Goal: Information Seeking & Learning: Learn about a topic

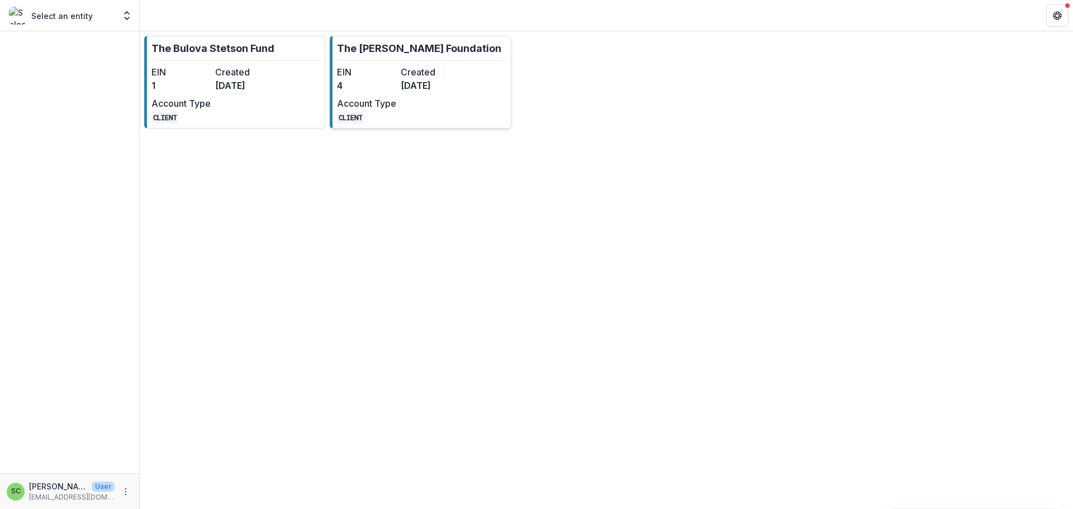
click at [399, 55] on p "The [PERSON_NAME] Foundation" at bounding box center [419, 48] width 164 height 15
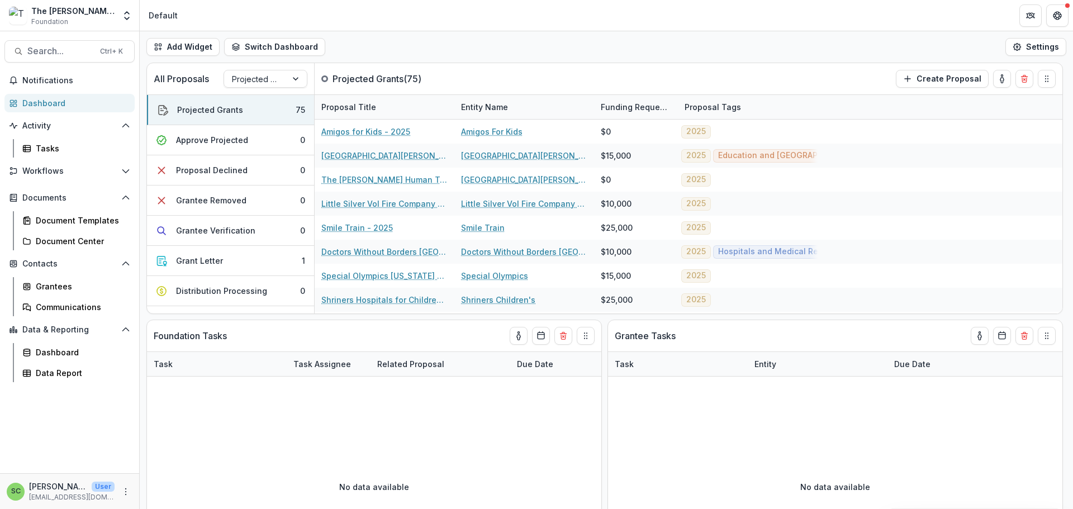
scroll to position [37, 0]
click at [78, 379] on div "Data Report" at bounding box center [81, 373] width 90 height 12
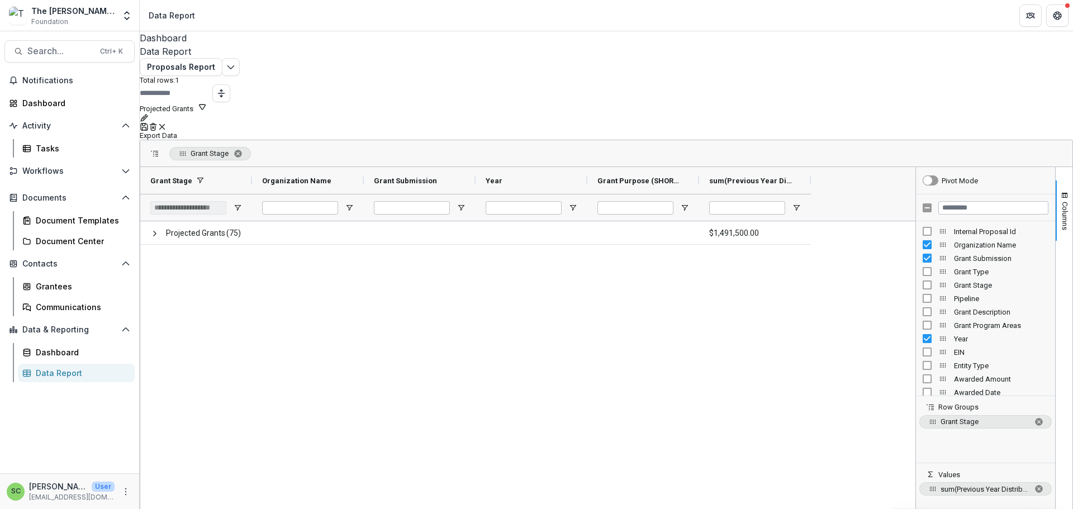
click at [207, 113] on button "Projected Grants" at bounding box center [173, 107] width 67 height 11
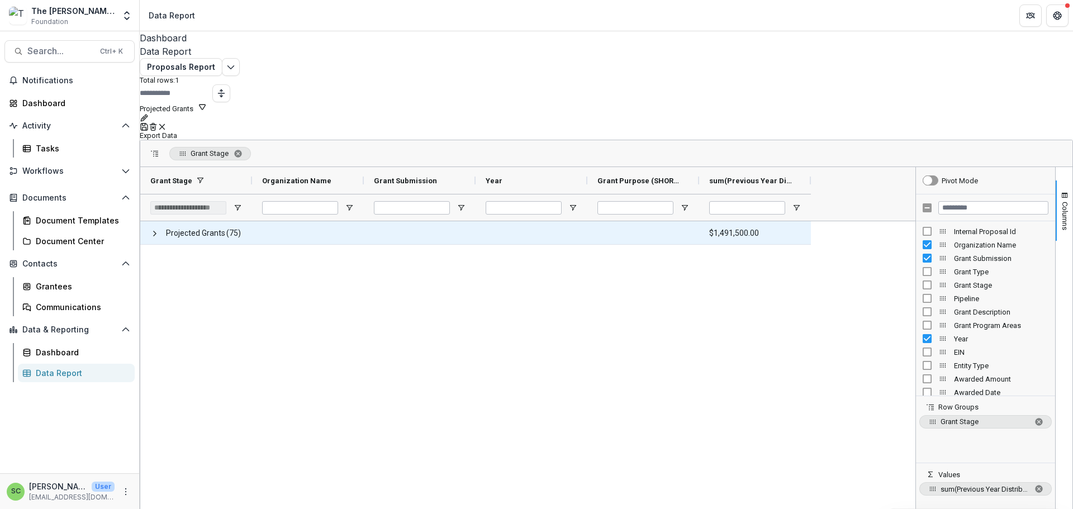
click at [159, 229] on span at bounding box center [154, 233] width 9 height 9
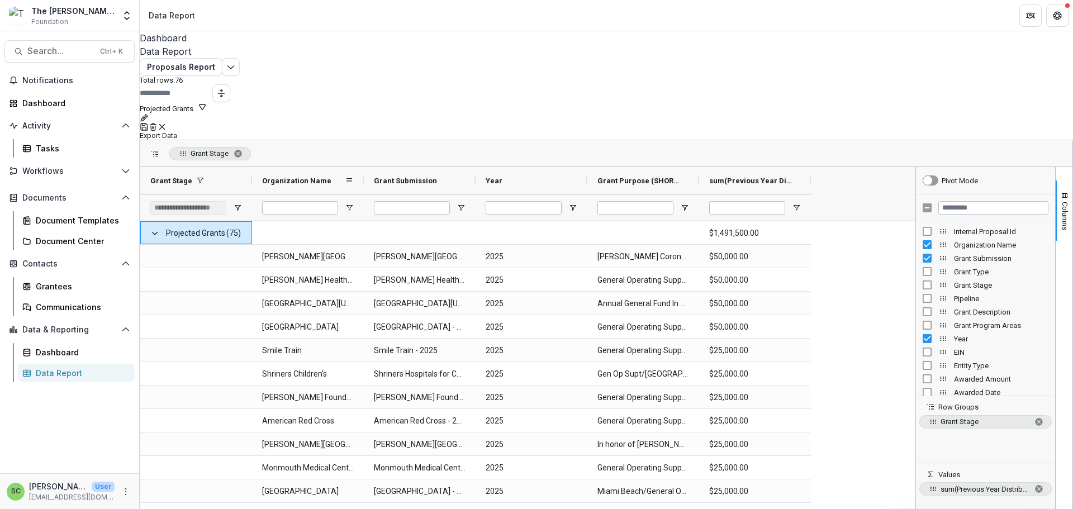
click at [345, 172] on div "Organization Name" at bounding box center [303, 180] width 83 height 21
click at [92, 21] on div "The Brunetti Foundation Foundation" at bounding box center [72, 16] width 83 height 22
click at [123, 20] on icon "Open entity switcher" at bounding box center [126, 15] width 11 height 11
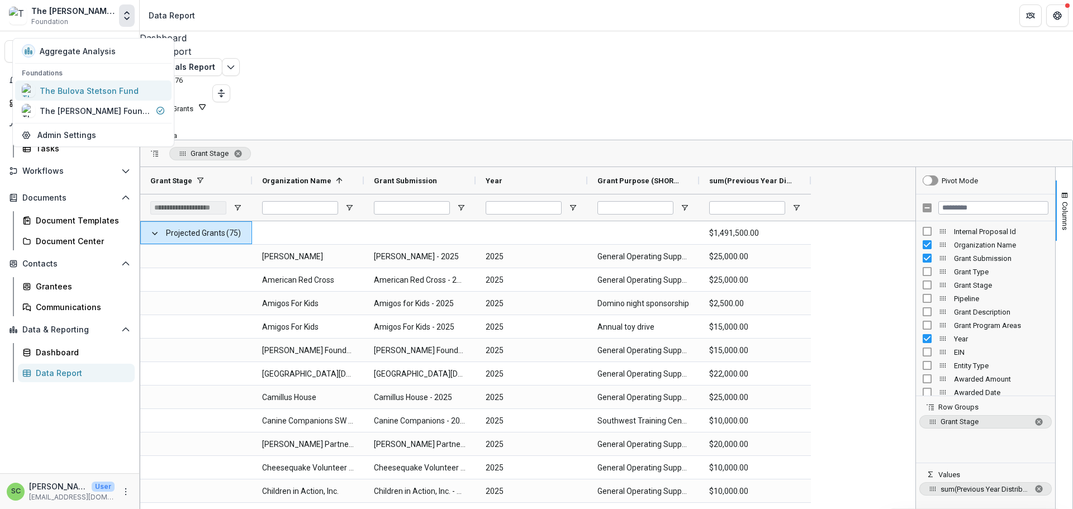
click at [107, 97] on div "The Bulova Stetson Fund" at bounding box center [89, 91] width 99 height 12
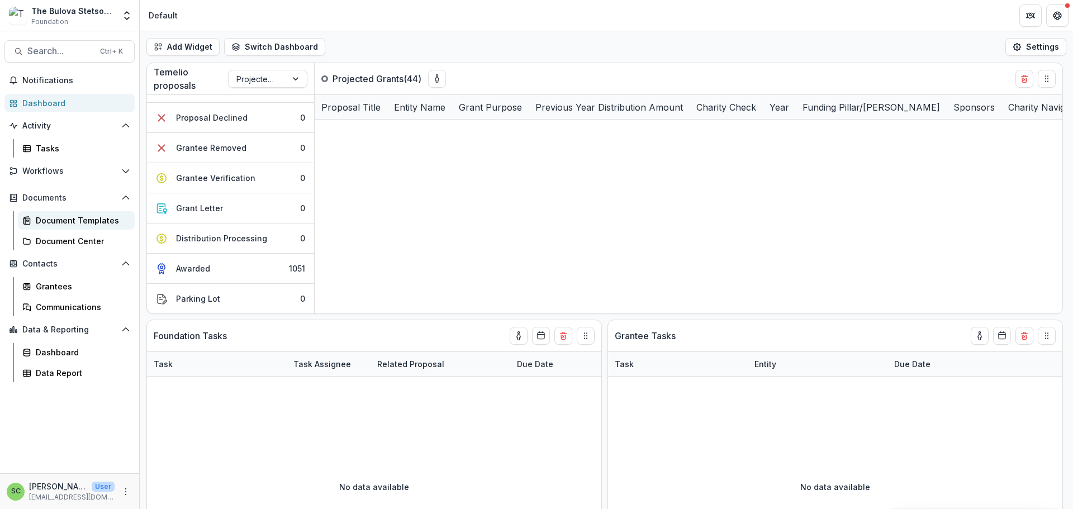
scroll to position [37, 0]
click at [86, 379] on div "Data Report" at bounding box center [81, 373] width 90 height 12
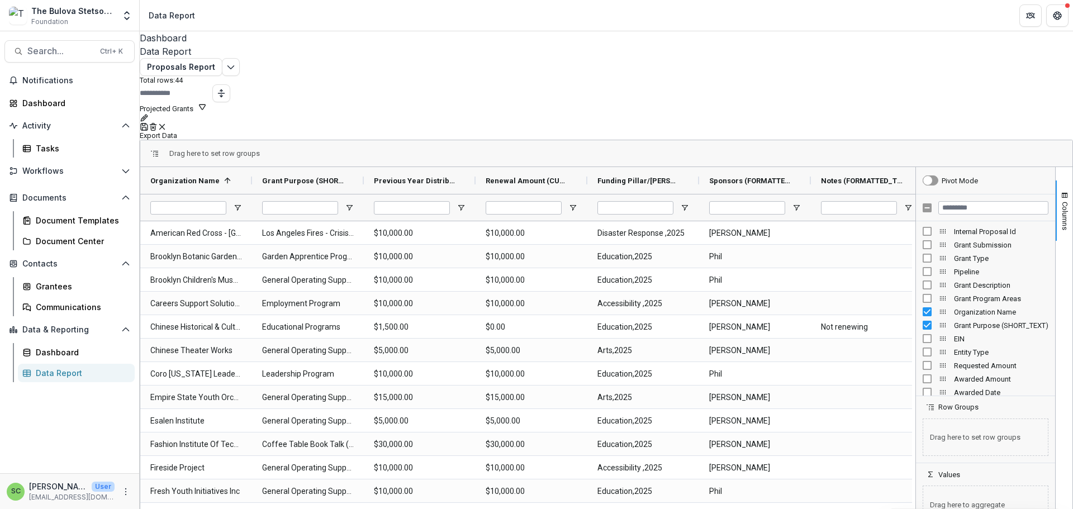
click at [207, 113] on button "Projected Grants" at bounding box center [173, 107] width 67 height 11
click at [863, 328] on button "Team Filters" at bounding box center [843, 332] width 39 height 8
click at [1061, 208] on span "Columns" at bounding box center [1065, 216] width 8 height 29
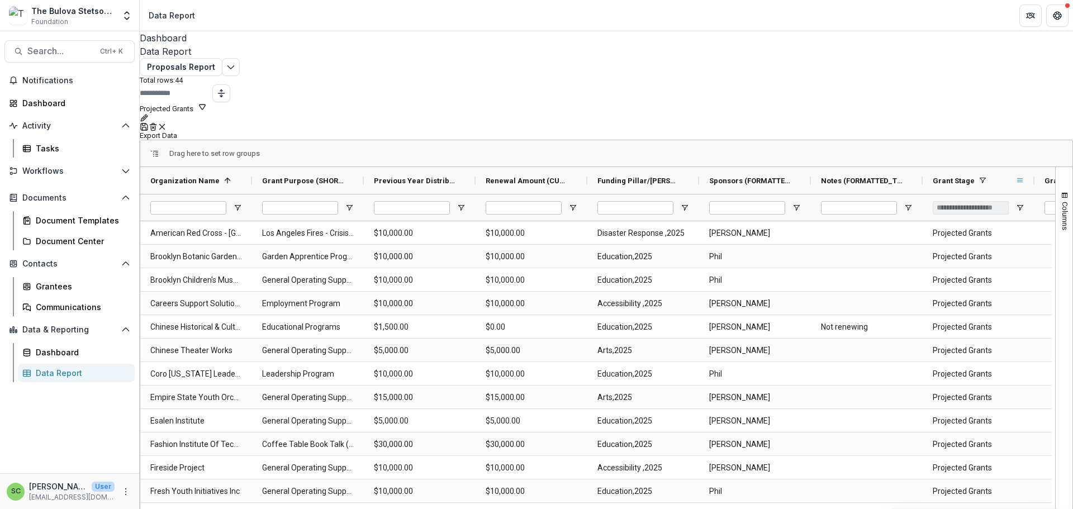
click at [1024, 176] on span at bounding box center [1019, 180] width 9 height 9
click at [973, 153] on div "Drag here to set row groups" at bounding box center [606, 153] width 932 height 27
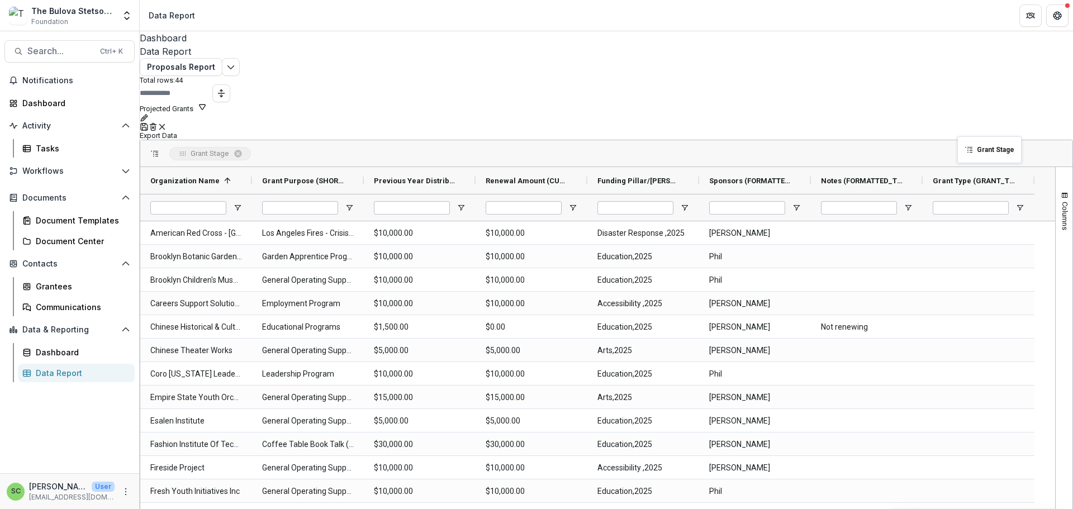
drag, startPoint x: 967, startPoint y: 174, endPoint x: 963, endPoint y: 143, distance: 31.5
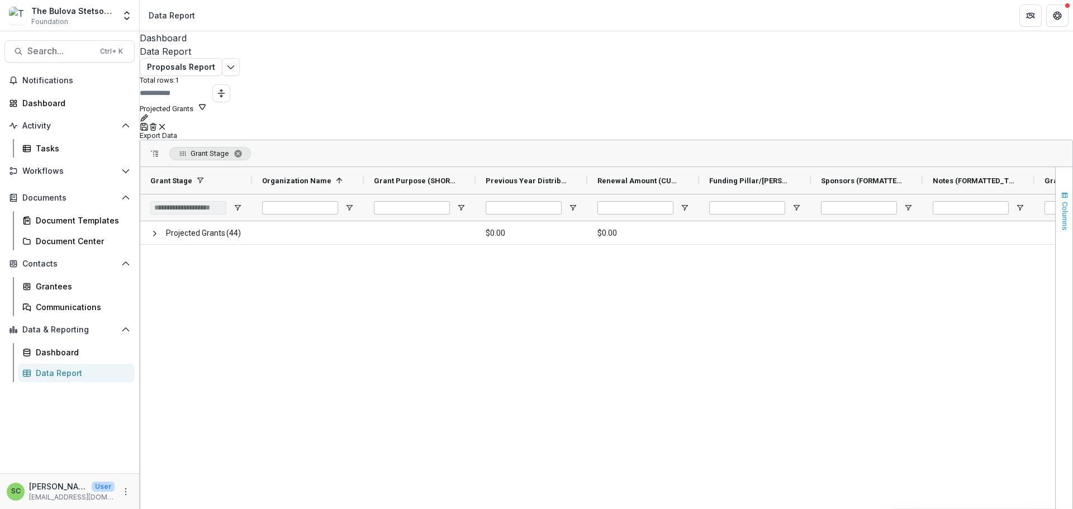
click at [1061, 216] on span "Columns" at bounding box center [1065, 216] width 8 height 29
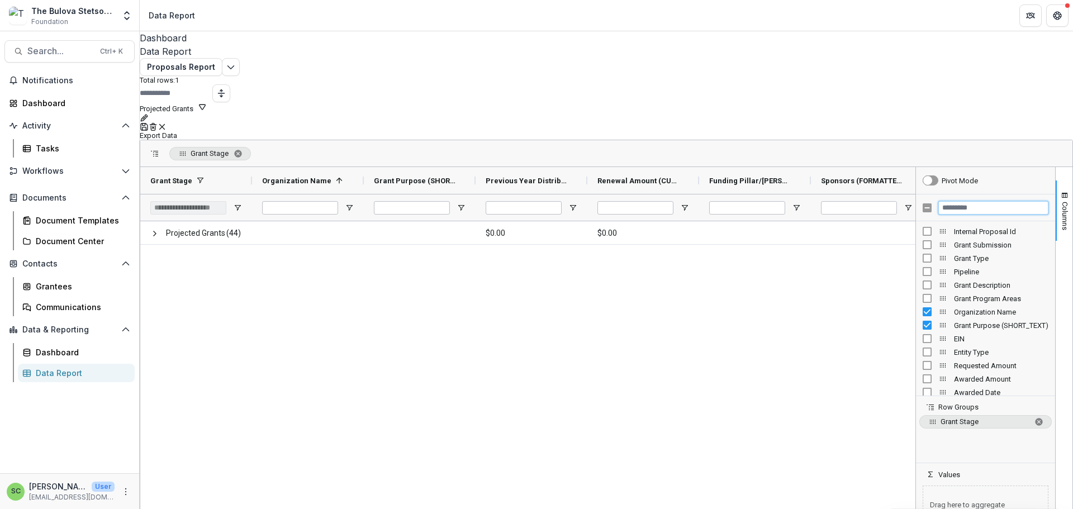
click at [945, 201] on input "Filter Columns Input" at bounding box center [993, 207] width 110 height 13
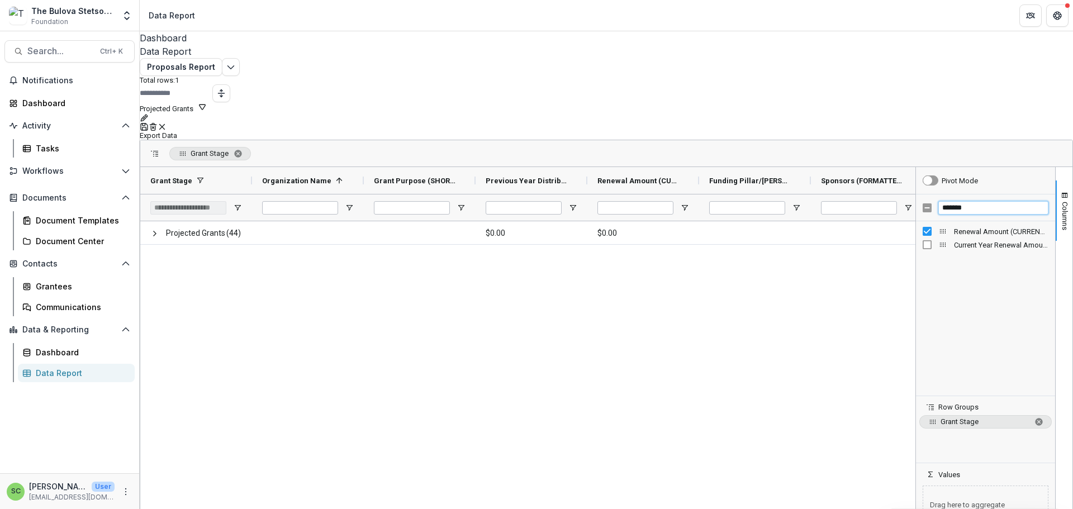
type input "*******"
drag, startPoint x: 929, startPoint y: 226, endPoint x: 928, endPoint y: 487, distance: 261.0
click at [149, 122] on icon "Save" at bounding box center [144, 126] width 9 height 9
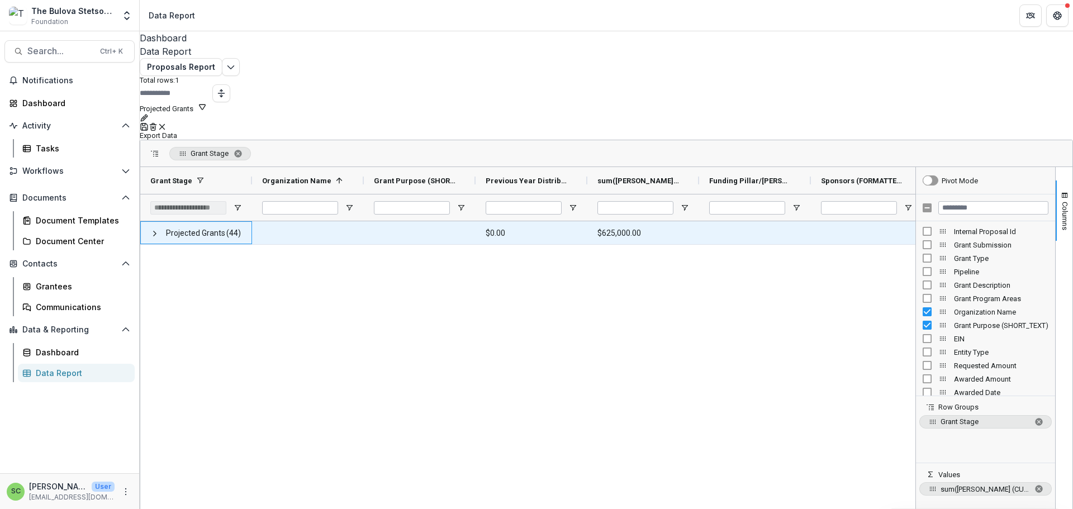
click at [185, 231] on span "Projected Grants" at bounding box center [195, 233] width 59 height 23
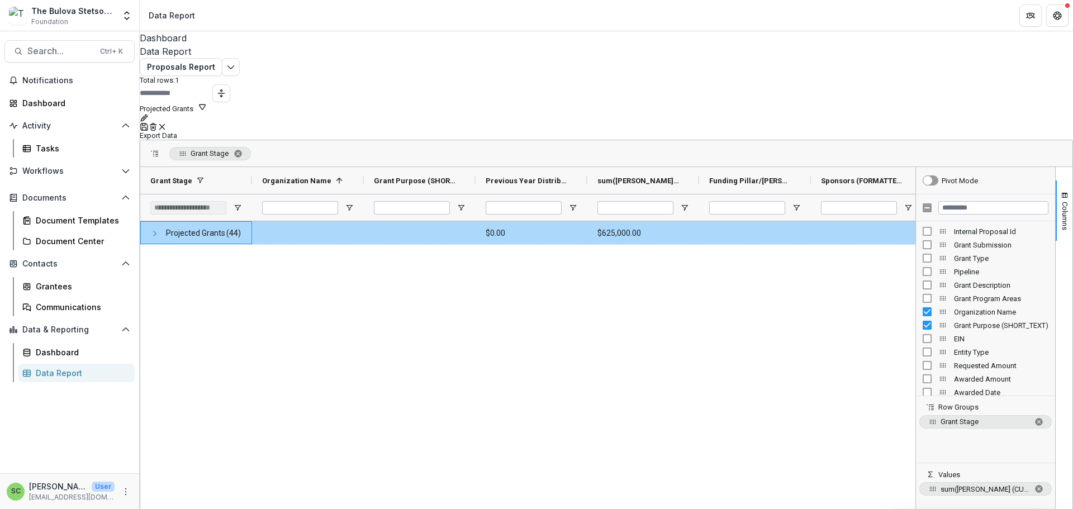
click at [159, 229] on span at bounding box center [154, 233] width 9 height 9
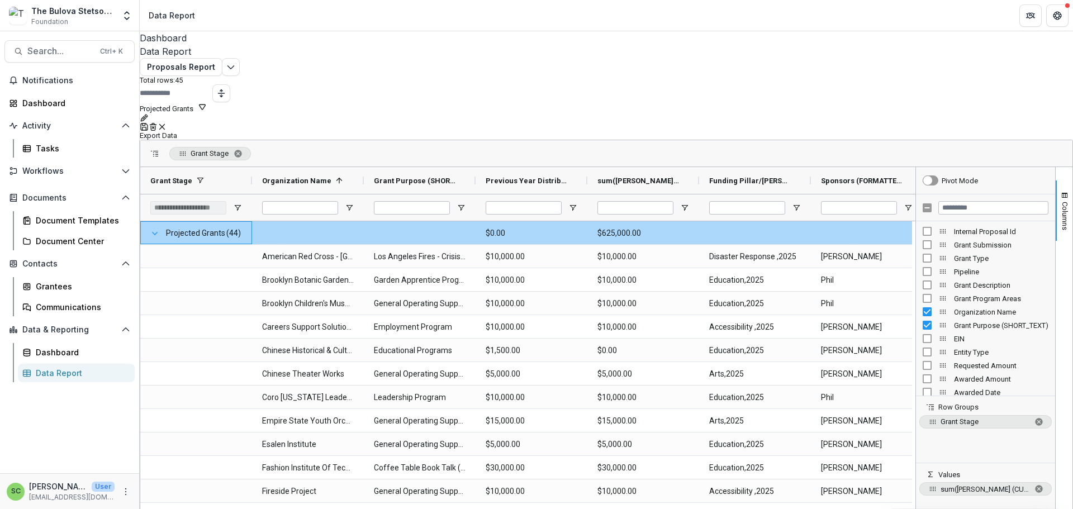
click at [159, 229] on span at bounding box center [154, 233] width 9 height 9
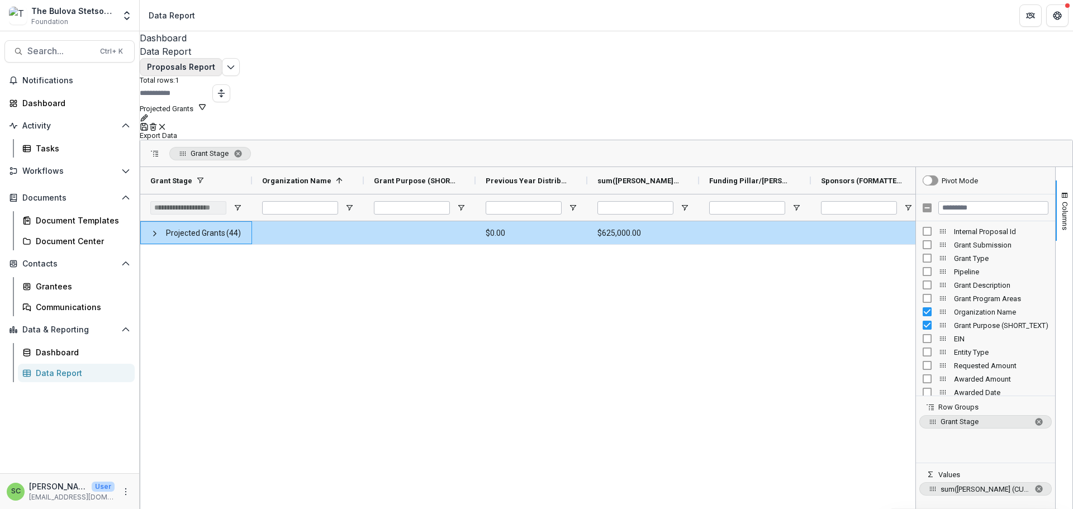
click at [193, 76] on button "Proposals Report" at bounding box center [181, 67] width 83 height 18
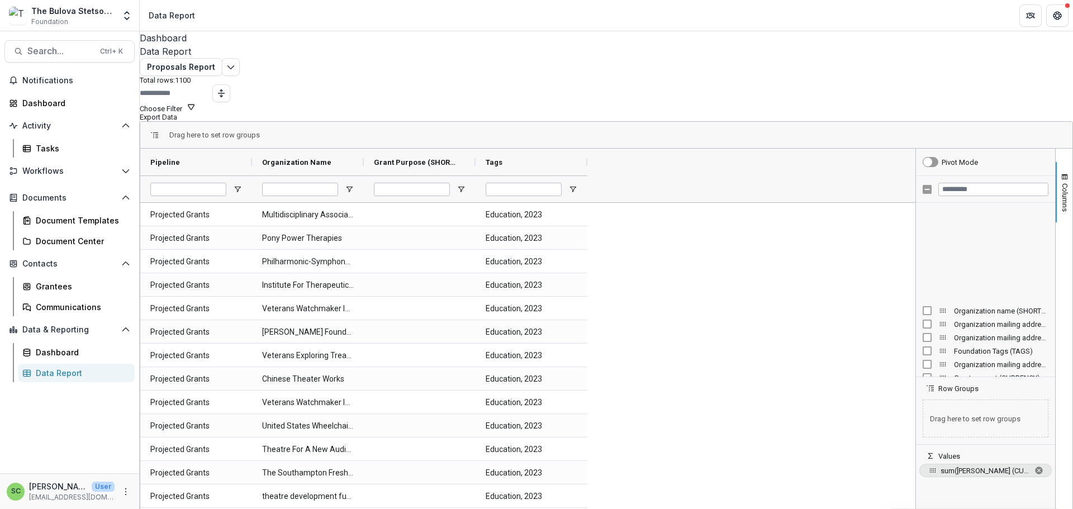
scroll to position [1151, 0]
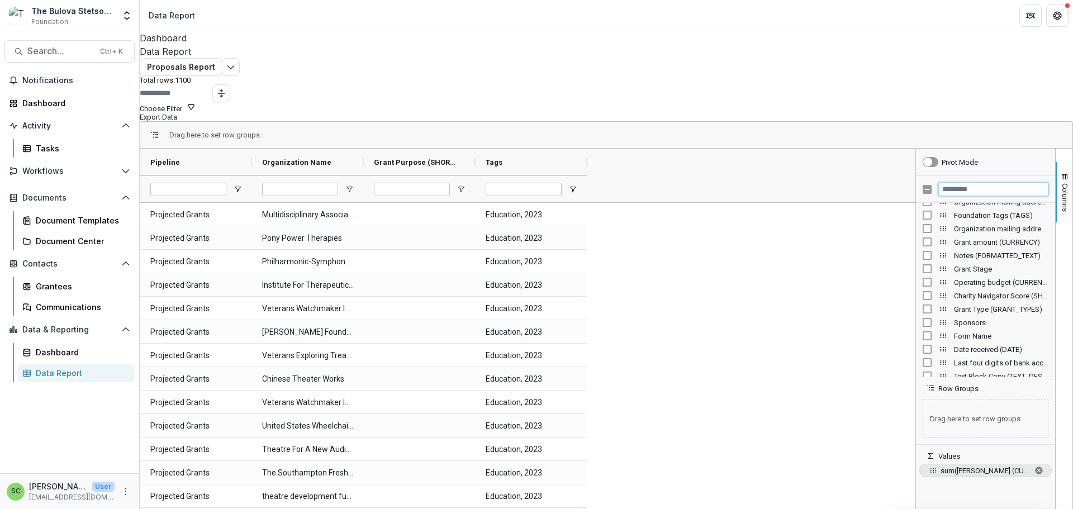
click at [938, 196] on input "Filter Columns Input" at bounding box center [993, 189] width 110 height 13
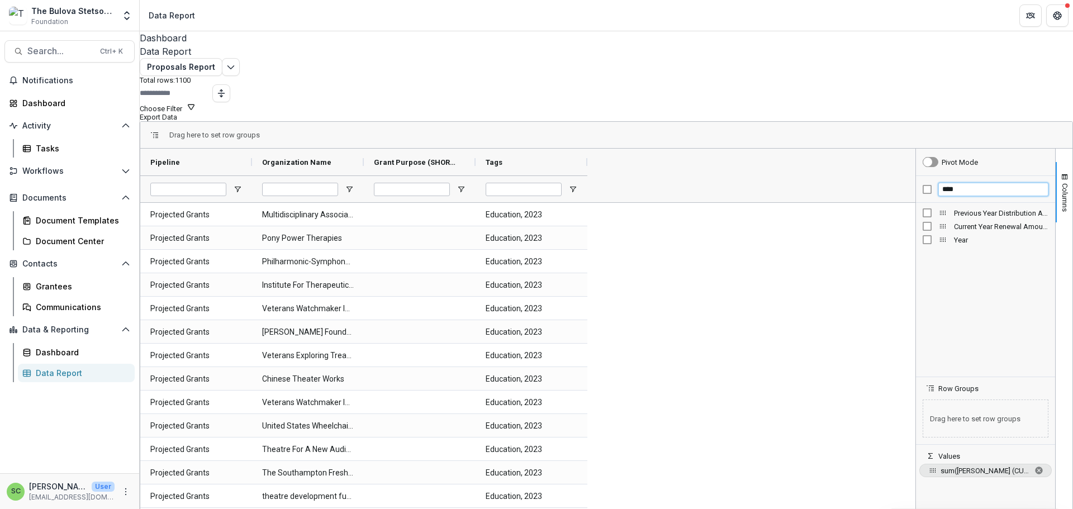
scroll to position [0, 0]
click at [961, 196] on input "****" at bounding box center [993, 189] width 110 height 13
type input "*"
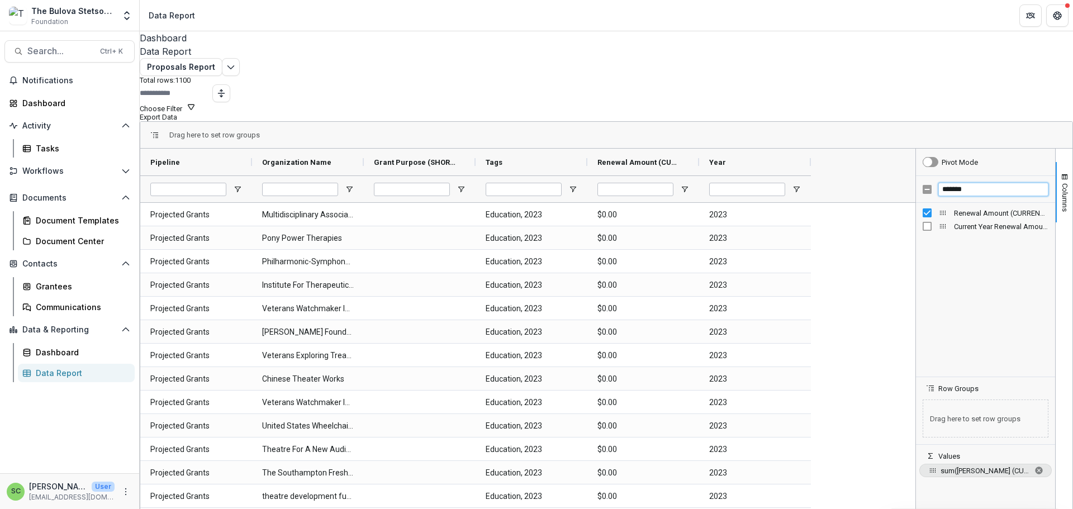
click at [958, 196] on input "*******" at bounding box center [993, 189] width 110 height 13
type input "*"
click at [1061, 207] on span "Columns" at bounding box center [1065, 197] width 8 height 29
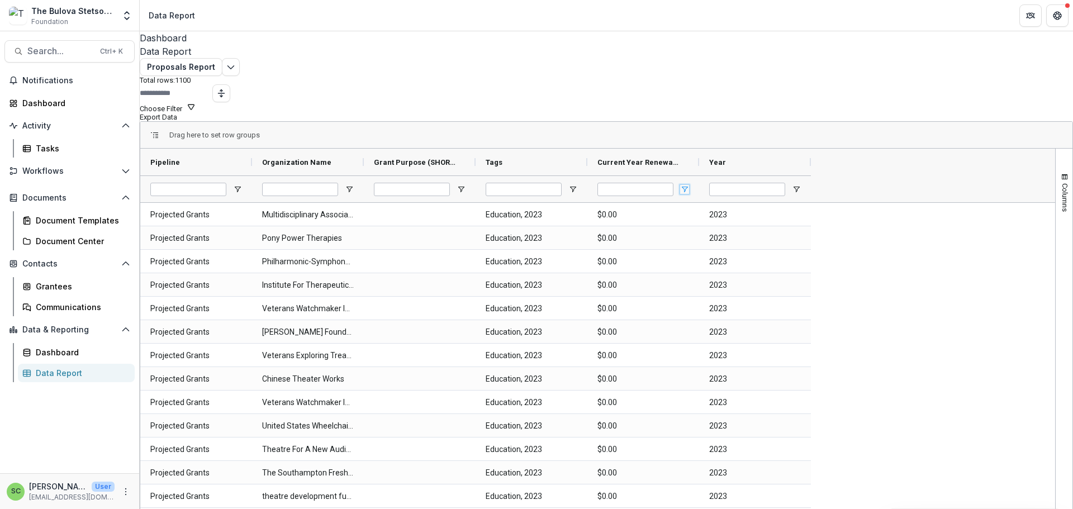
click at [689, 194] on span "Open Filter Menu" at bounding box center [684, 189] width 9 height 9
click at [789, 220] on div "Equals" at bounding box center [738, 216] width 101 height 8
click at [768, 241] on input "Filter Value" at bounding box center [742, 234] width 120 height 13
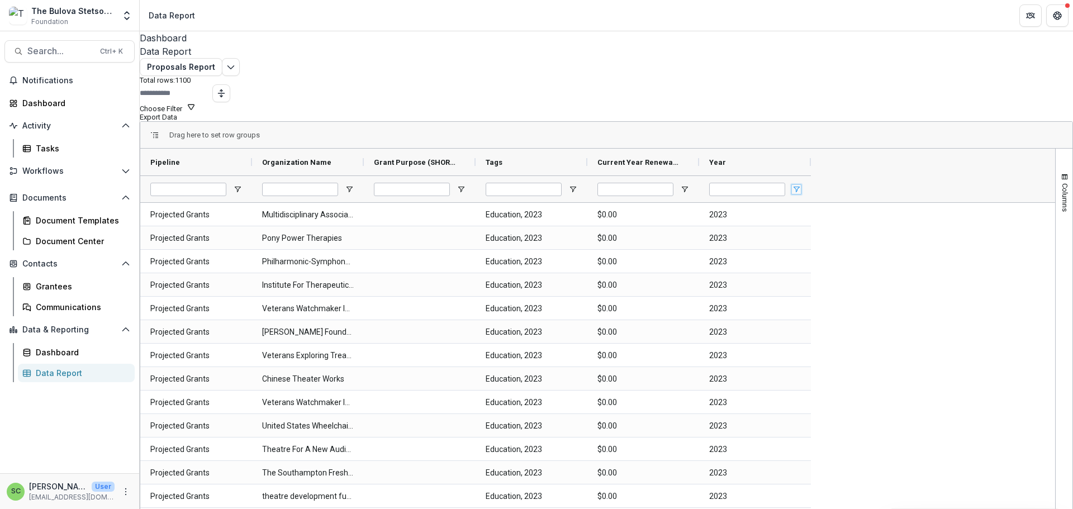
click at [801, 194] on span "Open Filter Menu" at bounding box center [796, 189] width 9 height 9
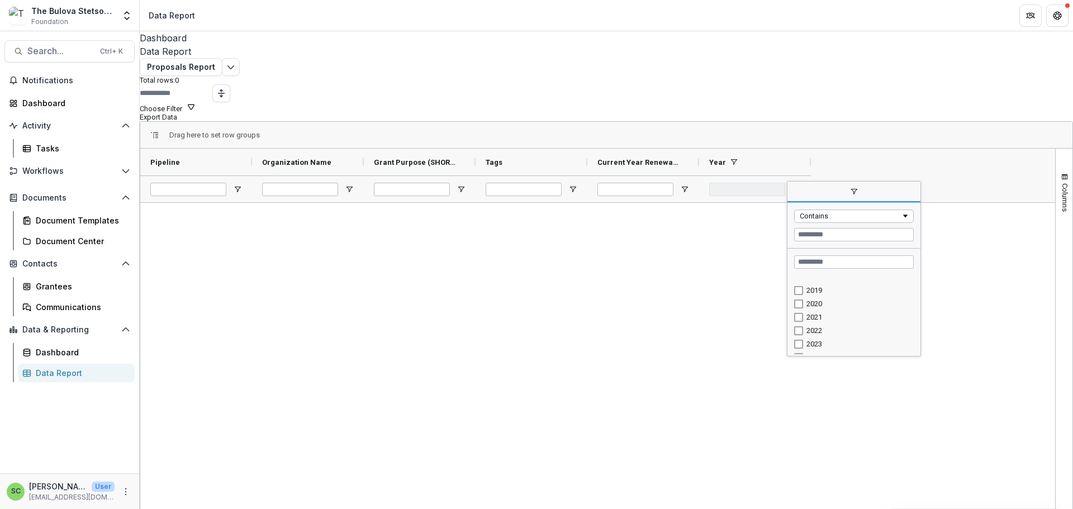
scroll to position [205, 0]
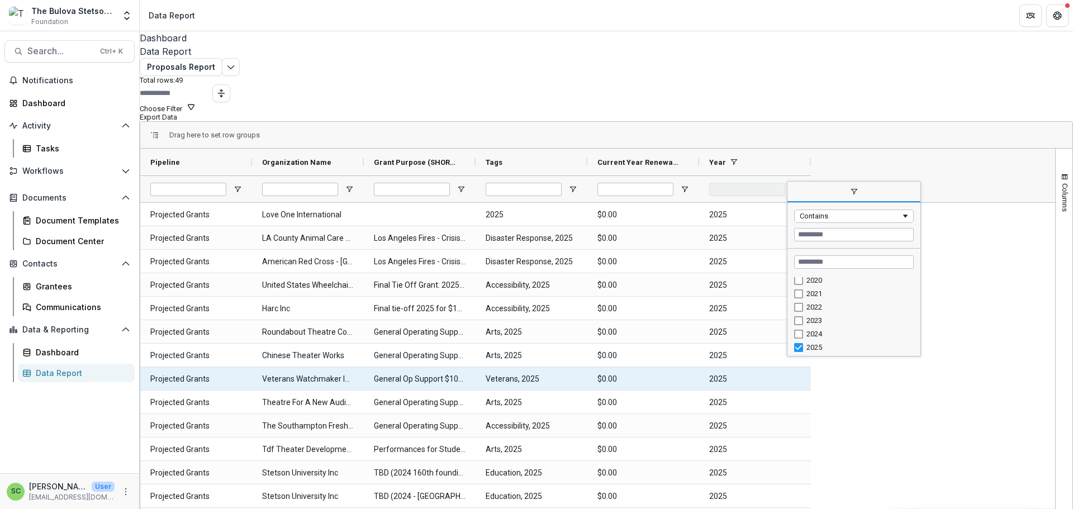
click at [811, 390] on div "2025" at bounding box center [755, 378] width 112 height 23
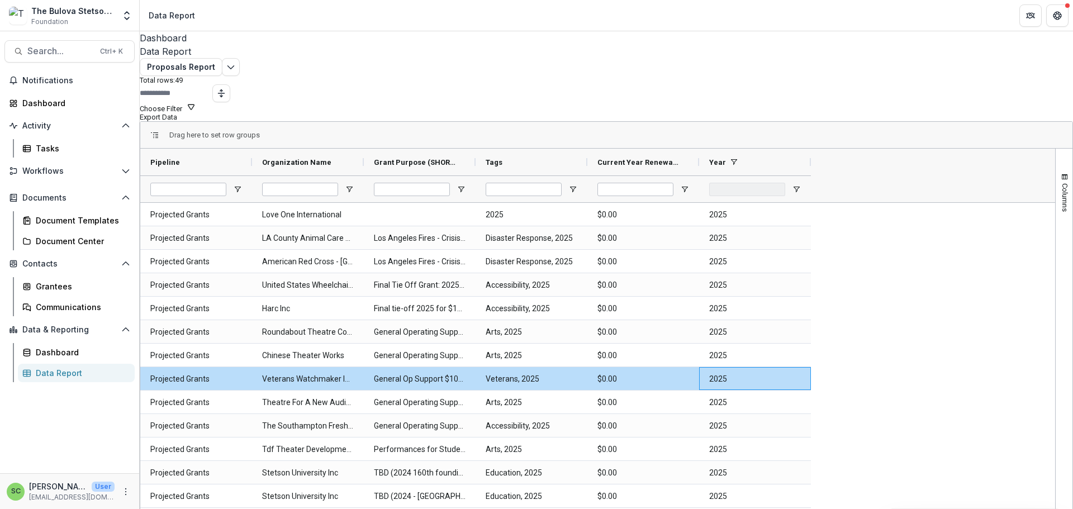
click at [242, 194] on span "Open Filter Menu" at bounding box center [237, 189] width 9 height 9
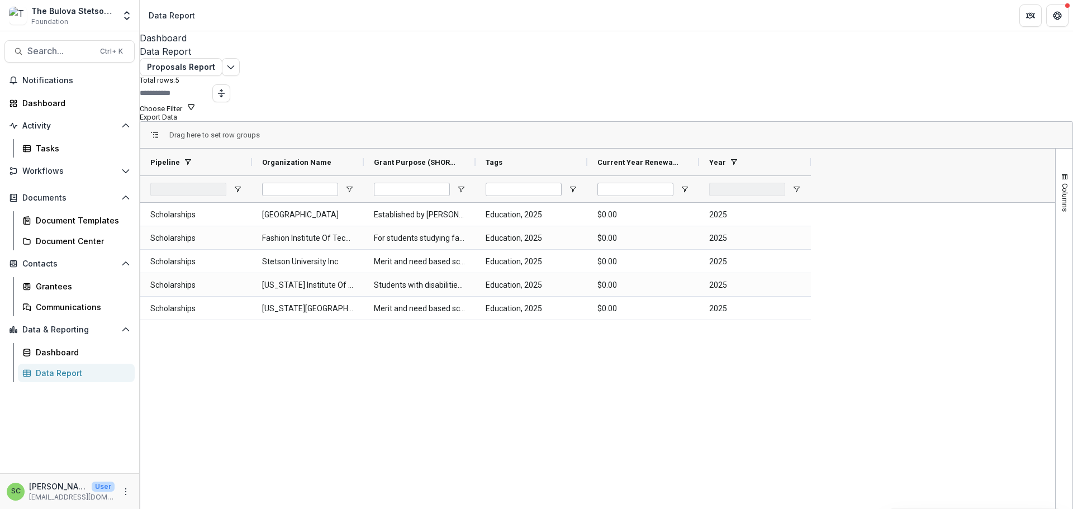
click at [301, 430] on div "Scholarships Brown University Established by Louise Guilden when Pembroke Colle…" at bounding box center [597, 357] width 915 height 309
click at [1061, 202] on span "Columns" at bounding box center [1065, 197] width 8 height 29
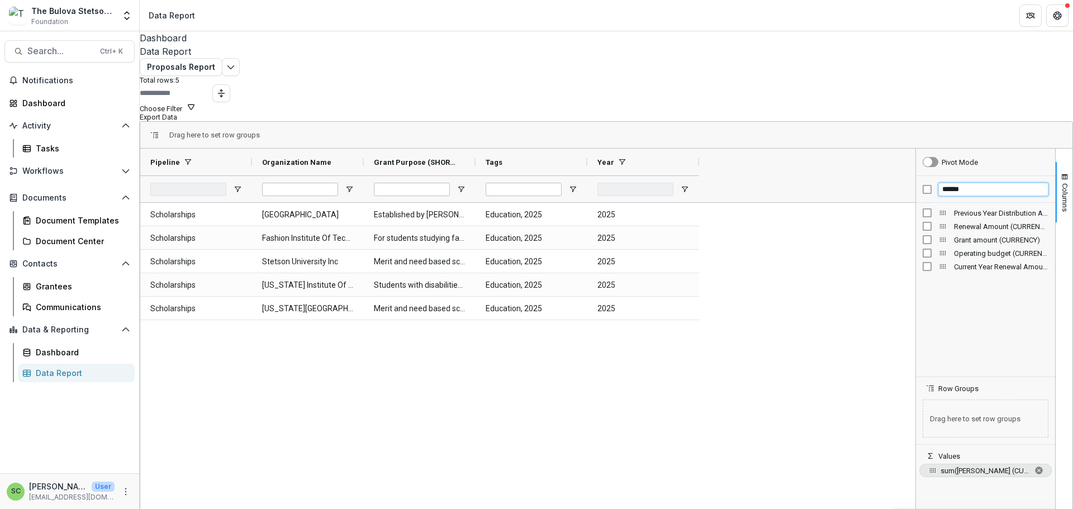
drag, startPoint x: 953, startPoint y: 202, endPoint x: 923, endPoint y: 202, distance: 30.2
click at [923, 202] on div "******" at bounding box center [985, 189] width 139 height 27
type input "*****"
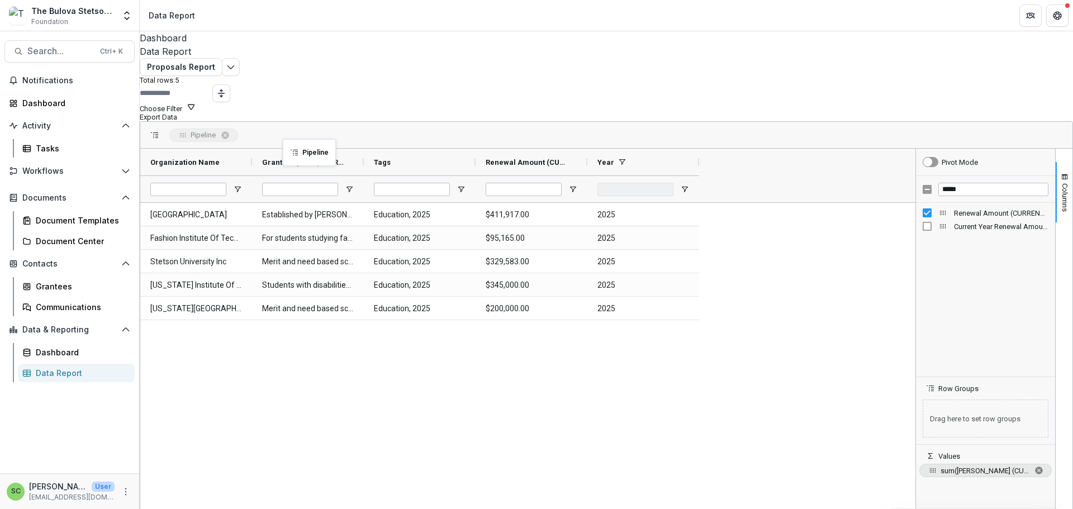
drag, startPoint x: 218, startPoint y: 175, endPoint x: 288, endPoint y: 146, distance: 76.4
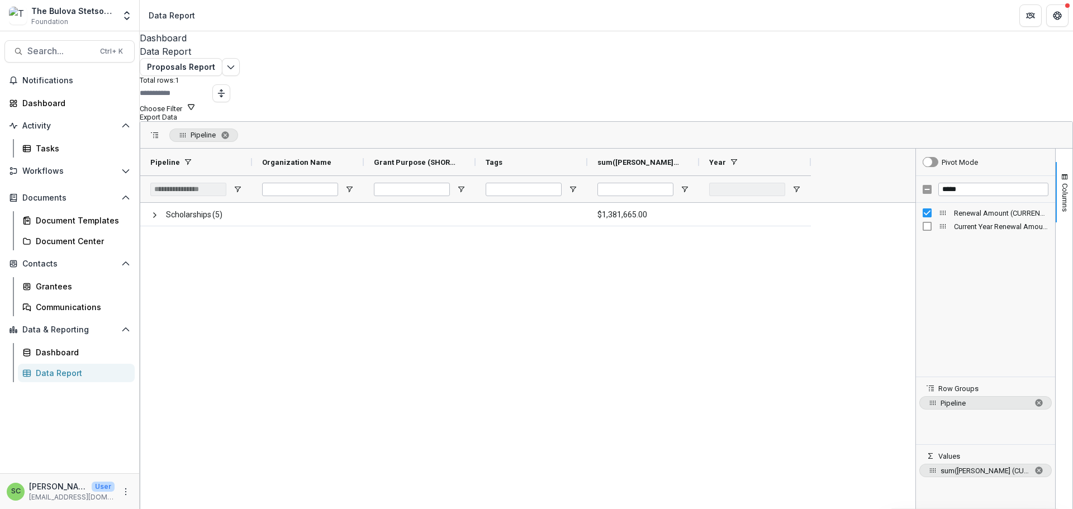
click at [196, 113] on button "Choose Filter" at bounding box center [168, 107] width 56 height 11
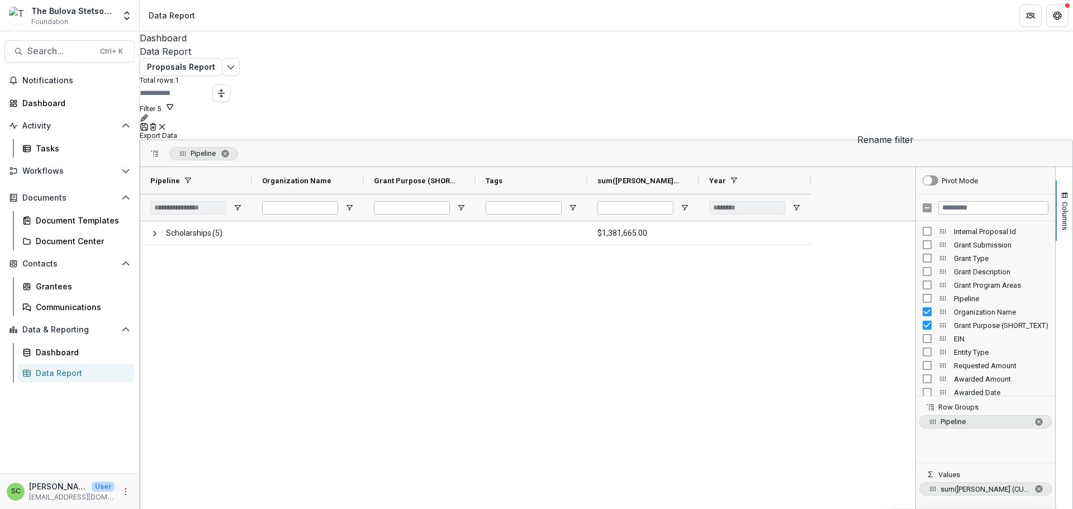
click at [149, 115] on icon "Rename" at bounding box center [144, 117] width 9 height 9
type input "*"
type input "**********"
click at [820, 185] on button "Save" at bounding box center [812, 181] width 16 height 8
click at [228, 113] on button "Scholarships Projected" at bounding box center [184, 107] width 88 height 11
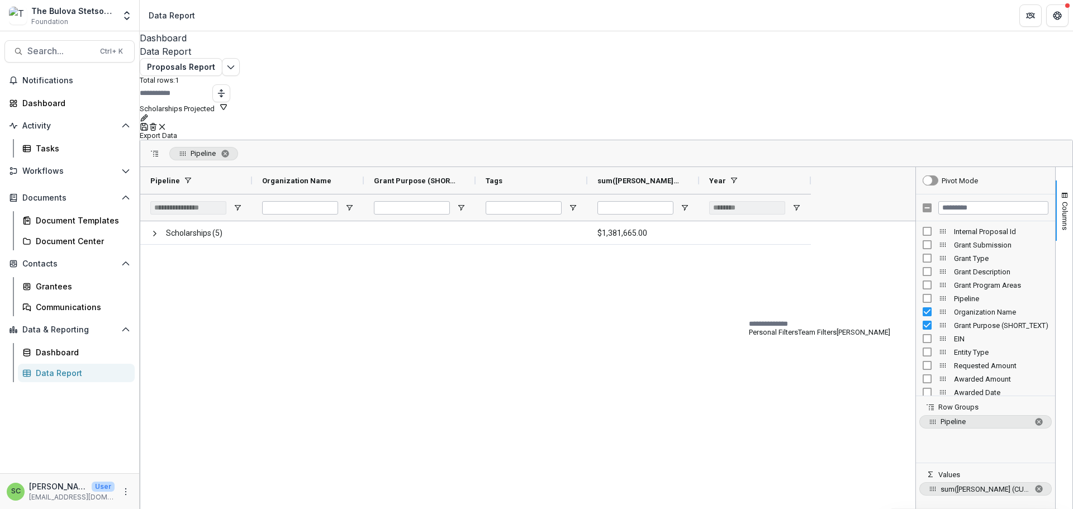
click at [149, 115] on icon "Rename" at bounding box center [144, 117] width 9 height 9
type input "**********"
click at [820, 185] on button "Save" at bounding box center [812, 181] width 16 height 8
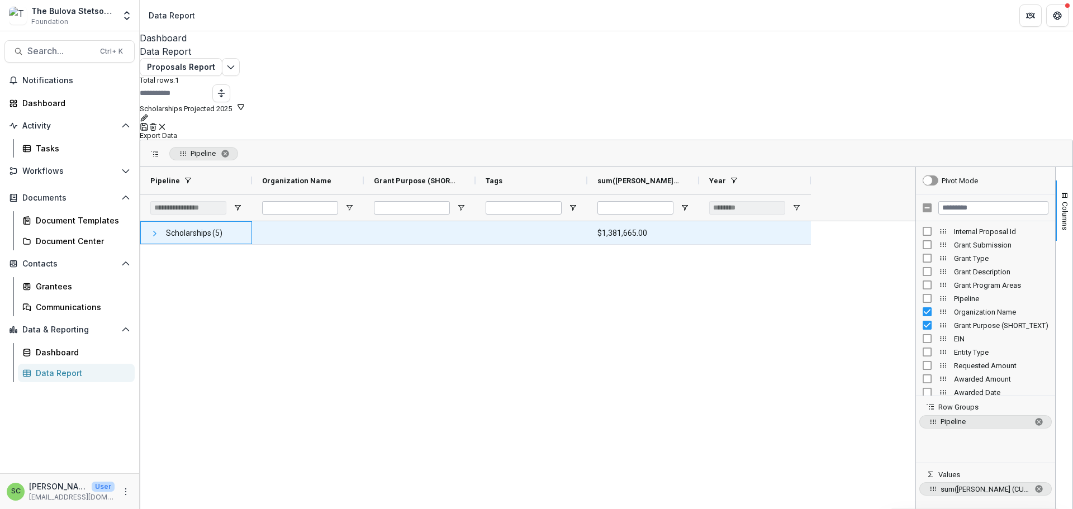
click at [159, 229] on span at bounding box center [154, 233] width 9 height 9
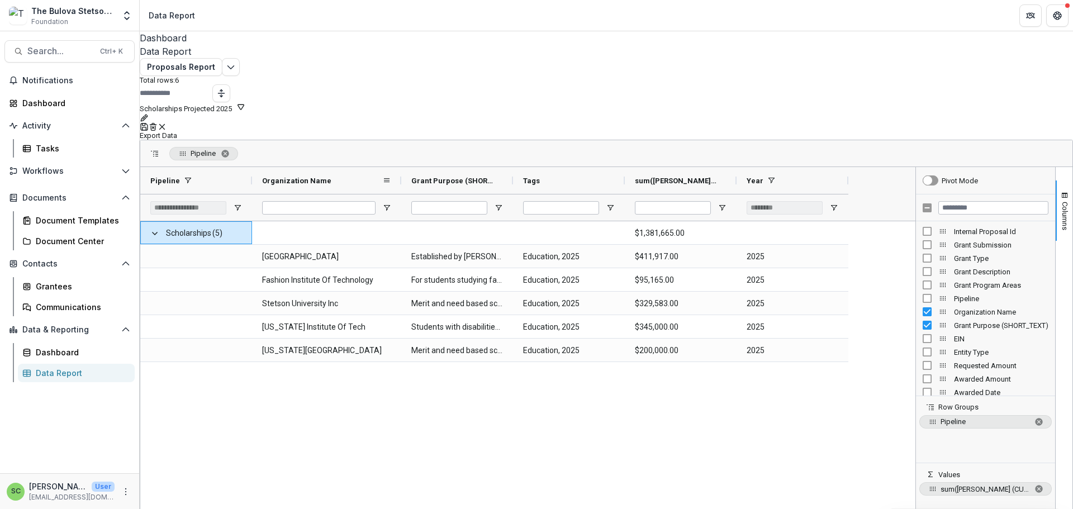
drag, startPoint x: 374, startPoint y: 173, endPoint x: 411, endPoint y: 175, distance: 37.5
click at [403, 175] on div at bounding box center [401, 180] width 4 height 27
click at [66, 76] on span "Notifications" at bounding box center [76, 81] width 108 height 10
click at [301, 12] on header "Data Report" at bounding box center [606, 15] width 933 height 31
click at [60, 53] on span "Search..." at bounding box center [60, 51] width 66 height 11
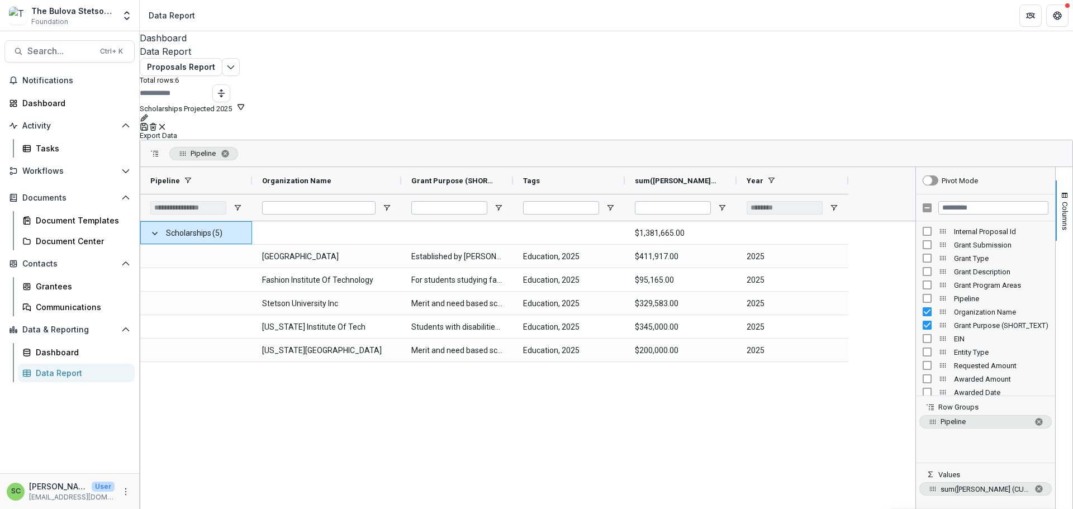
type input "*****"
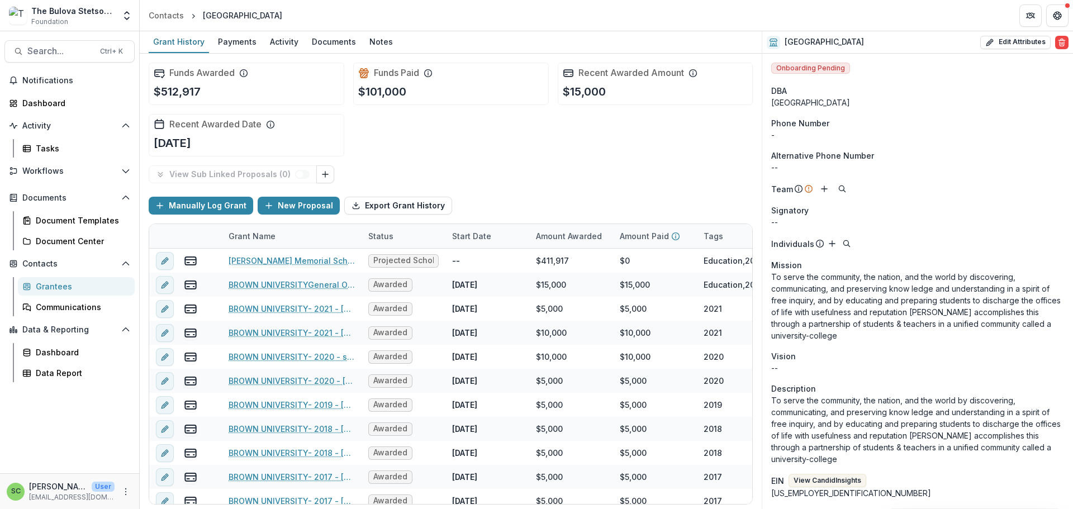
click at [91, 13] on div "The Bulova Stetson Fund" at bounding box center [72, 11] width 83 height 12
click at [119, 18] on button "Open entity switcher" at bounding box center [127, 15] width 16 height 22
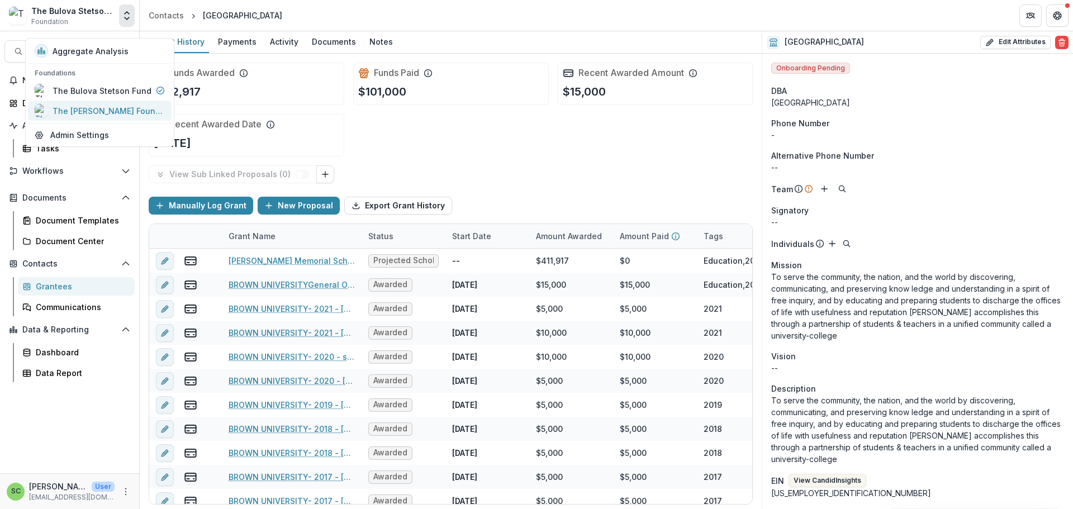
click at [107, 117] on div "The [PERSON_NAME] Foundation" at bounding box center [109, 111] width 112 height 12
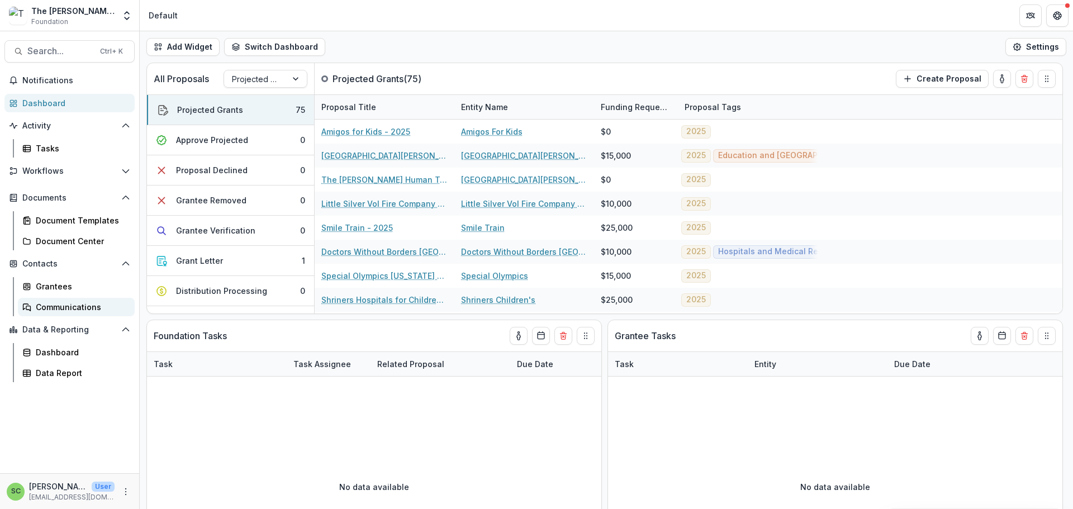
scroll to position [37, 0]
click at [81, 379] on div "Data Report" at bounding box center [81, 373] width 90 height 12
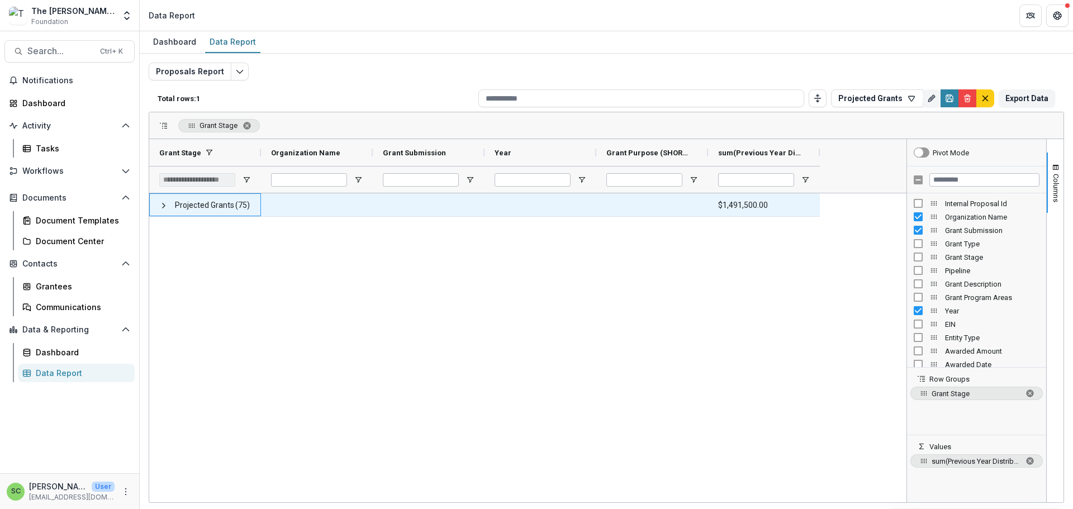
click at [202, 217] on span "Projected Grants" at bounding box center [204, 205] width 59 height 23
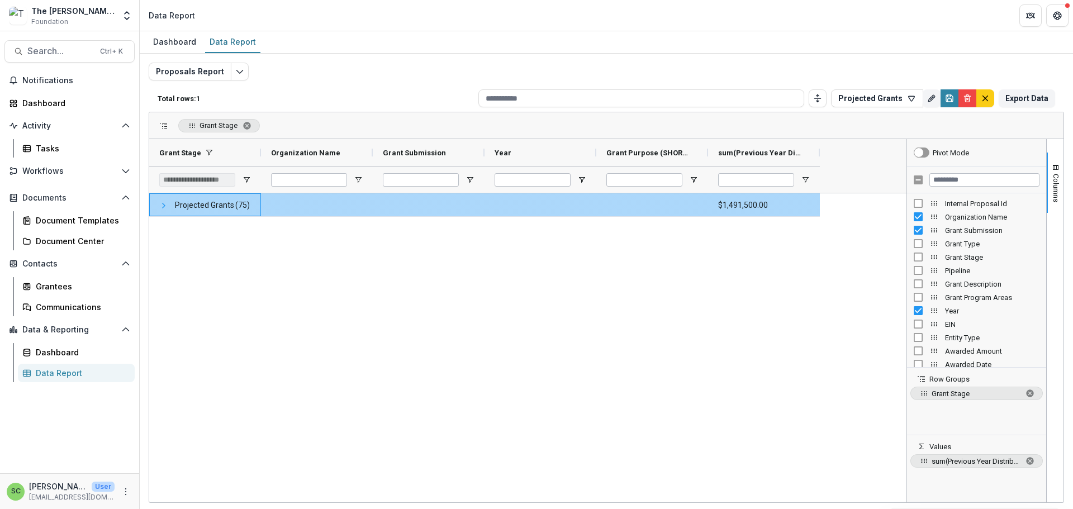
click at [167, 210] on span at bounding box center [163, 205] width 9 height 9
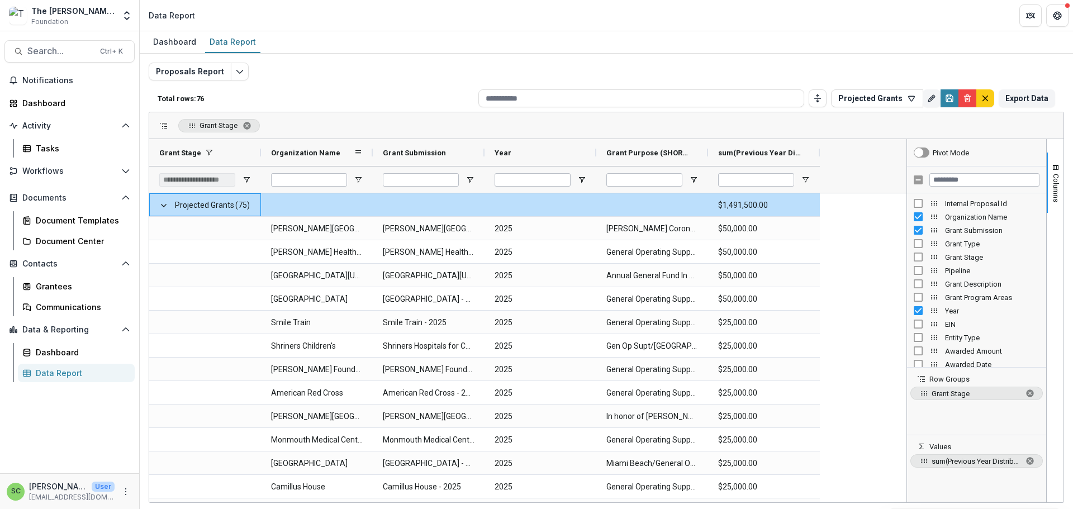
click at [314, 157] on span "Organization Name" at bounding box center [305, 153] width 69 height 8
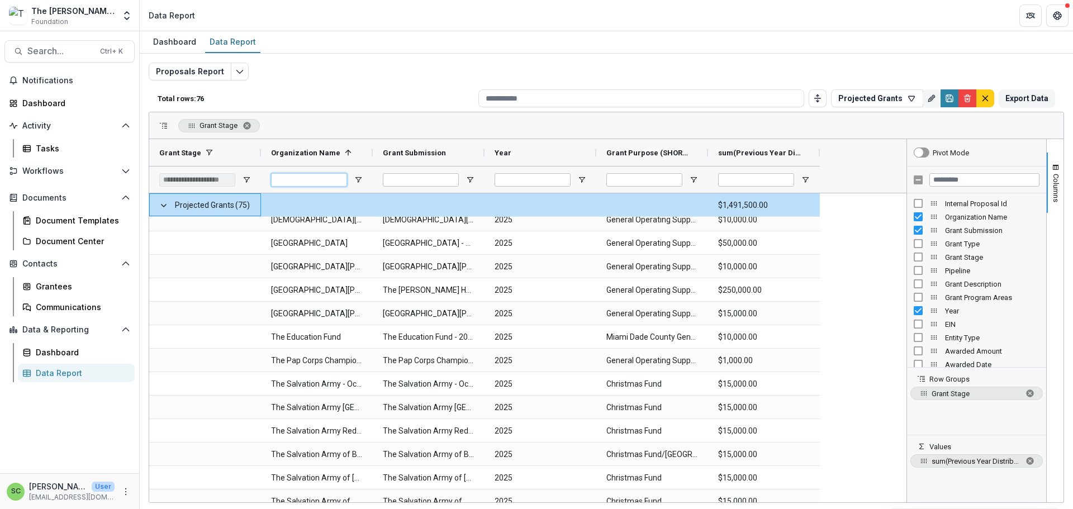
click at [317, 187] on input "Organization Name Filter Input" at bounding box center [309, 179] width 76 height 13
type input "****"
type input "***"
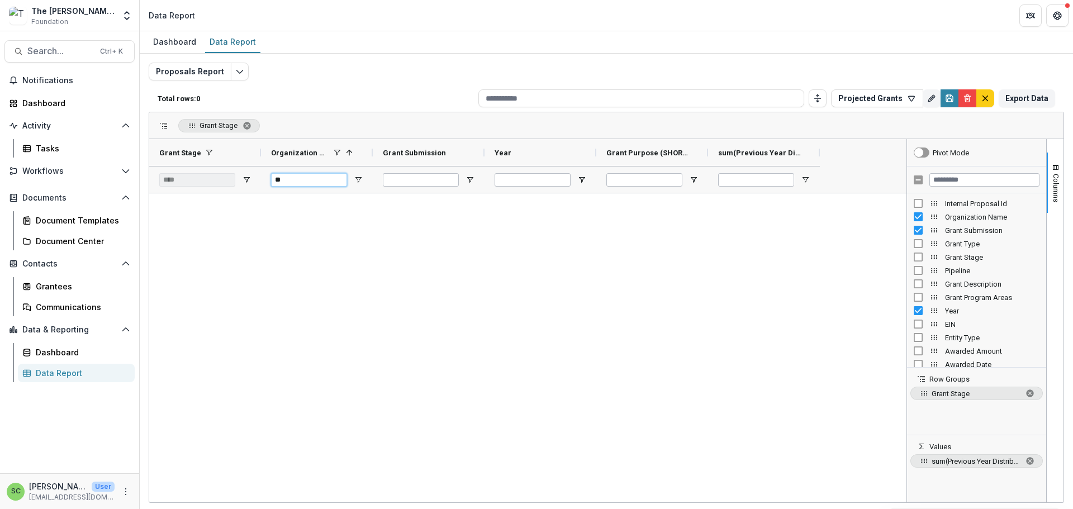
type input "*"
type input "**********"
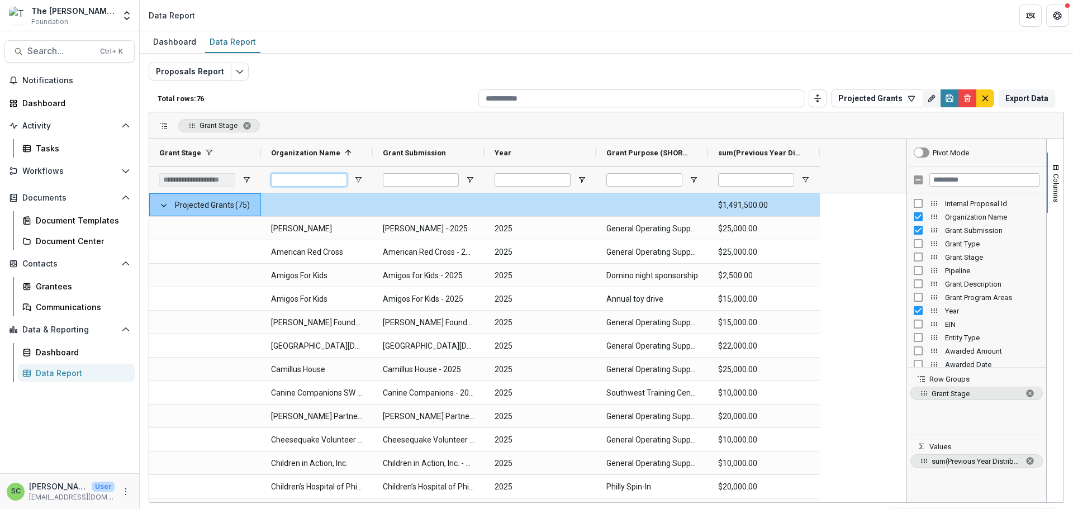
click at [317, 187] on input "Organization Name Filter Input" at bounding box center [309, 179] width 76 height 13
type input "********"
type input "***"
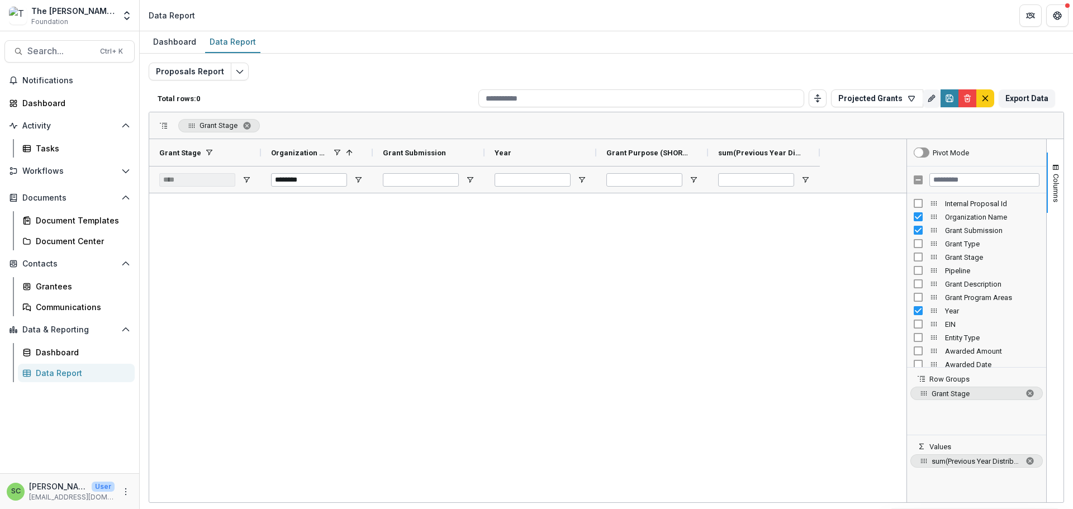
click at [65, 16] on div "The [PERSON_NAME] Foundation" at bounding box center [72, 11] width 83 height 12
click at [50, 56] on span "Search..." at bounding box center [60, 51] width 66 height 11
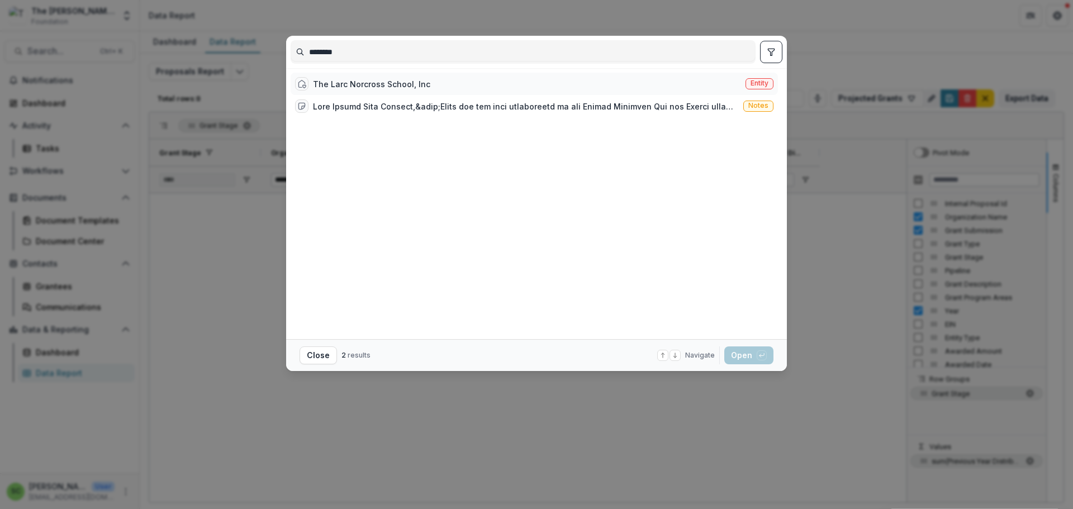
type input "********"
click at [329, 90] on div "The Larc Norcross School, Inc" at bounding box center [371, 84] width 117 height 12
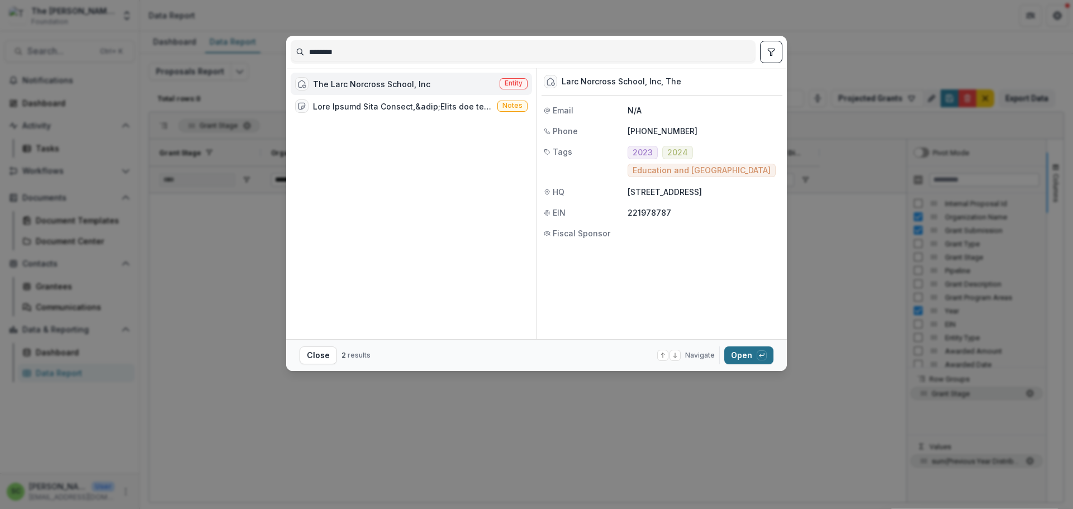
click at [773, 358] on button "Open with enter key" at bounding box center [748, 355] width 49 height 18
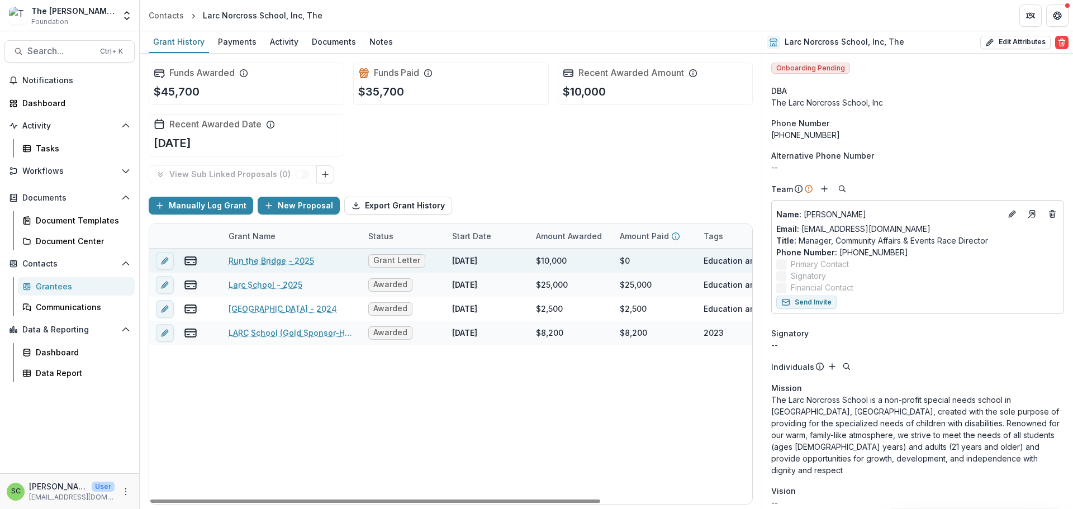
click at [293, 267] on link "Run the Bridge - 2025" at bounding box center [272, 261] width 86 height 12
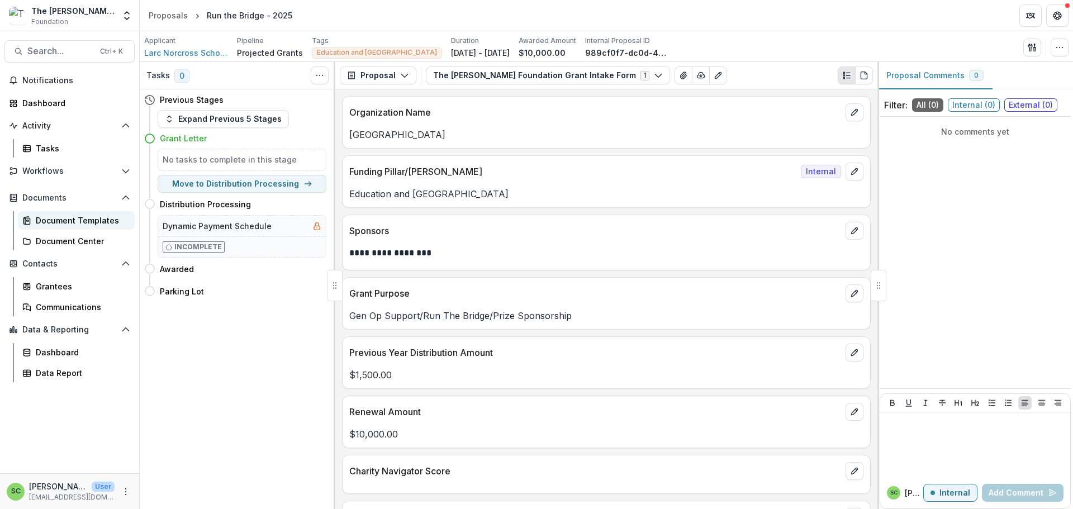
scroll to position [37, 0]
click at [92, 379] on div "Data Report" at bounding box center [81, 373] width 90 height 12
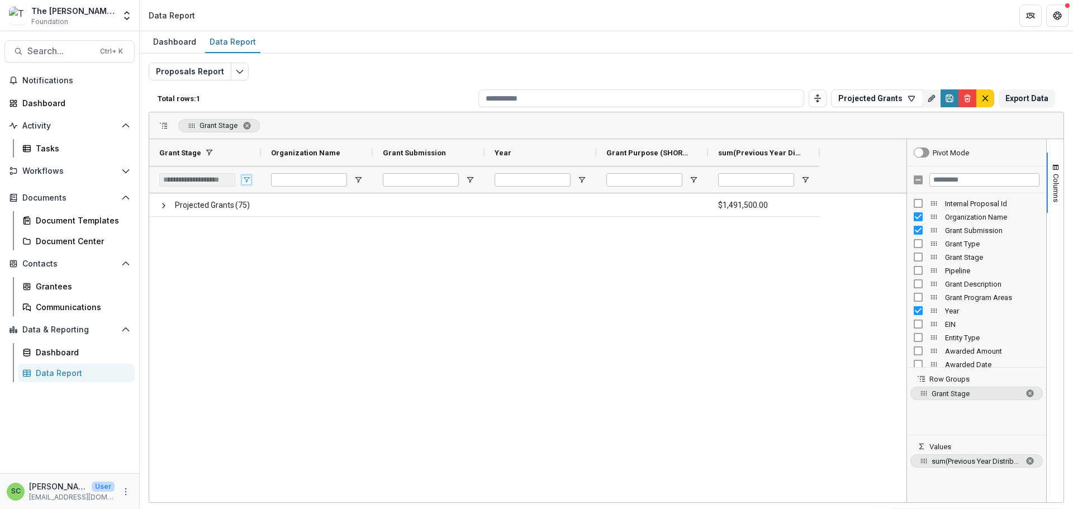
click at [249, 184] on span "Open Filter Menu" at bounding box center [246, 179] width 9 height 9
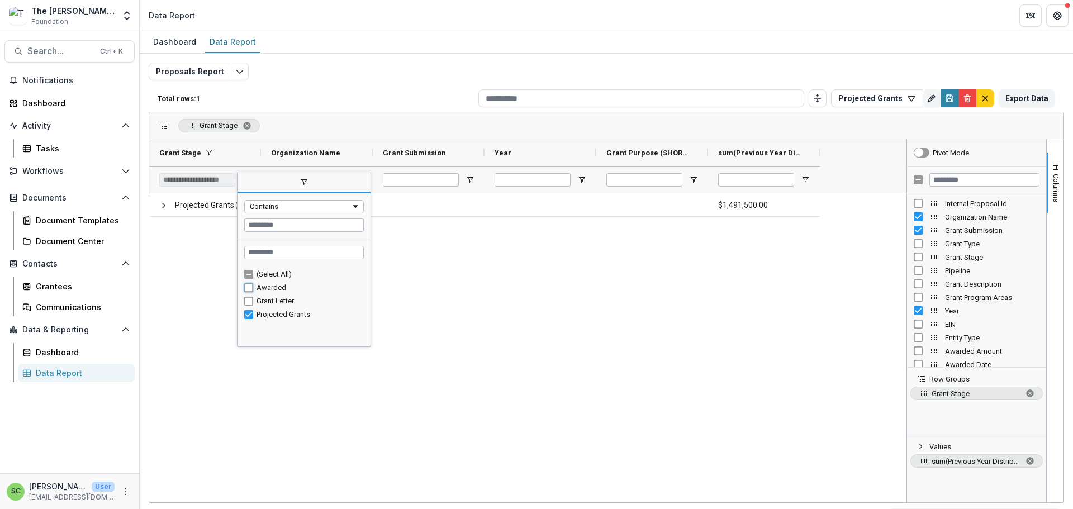
type input "**********"
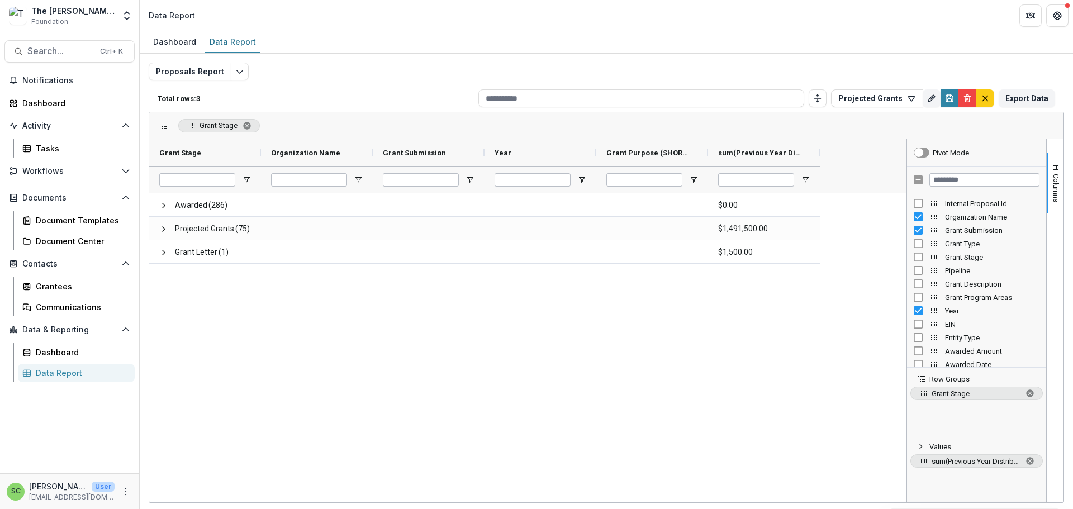
click at [454, 339] on div "Awarded (286) $0.00 Projected Grants (75) $1,491,500.00 Grant Letter (1) $1,500…" at bounding box center [527, 347] width 757 height 309
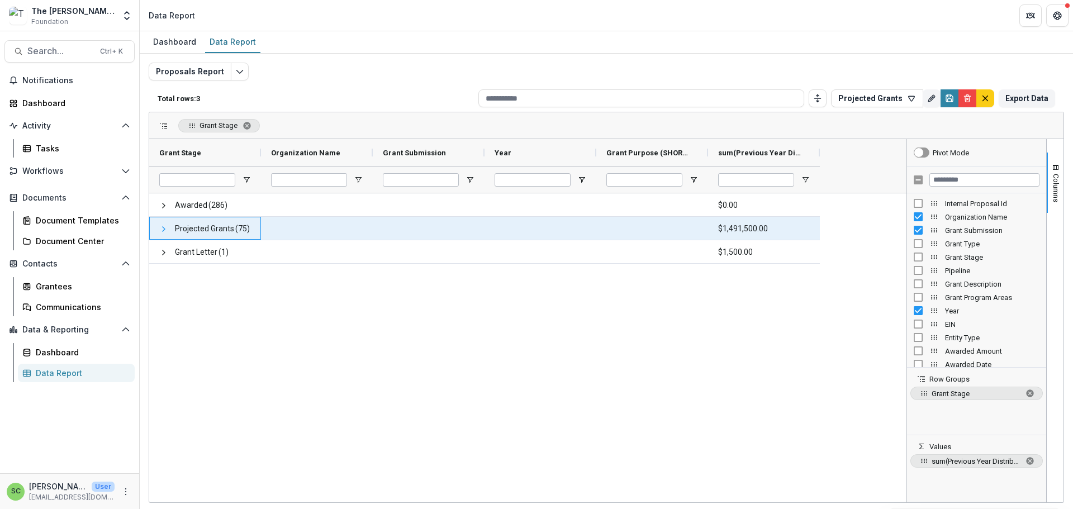
click at [165, 234] on span at bounding box center [163, 229] width 9 height 9
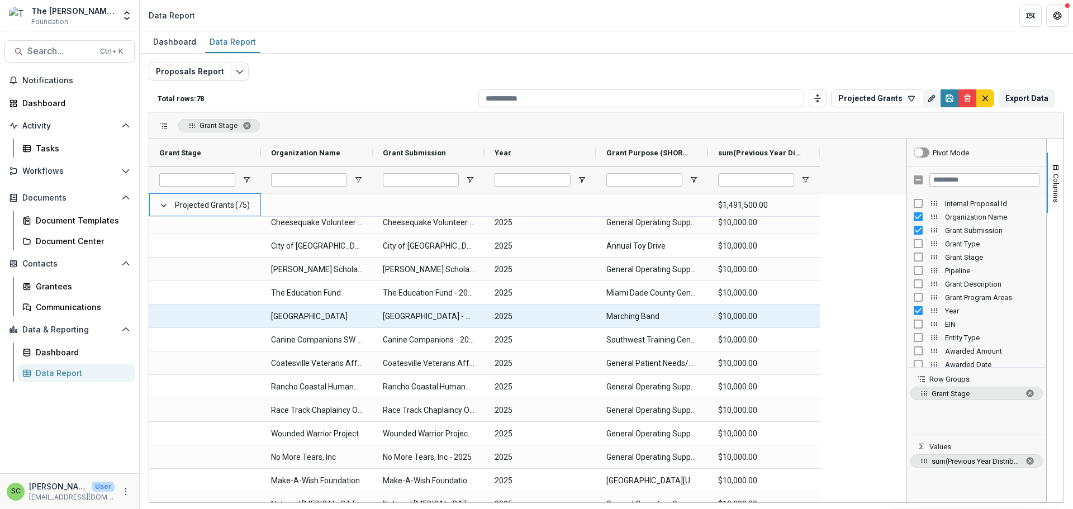
scroll to position [795, 0]
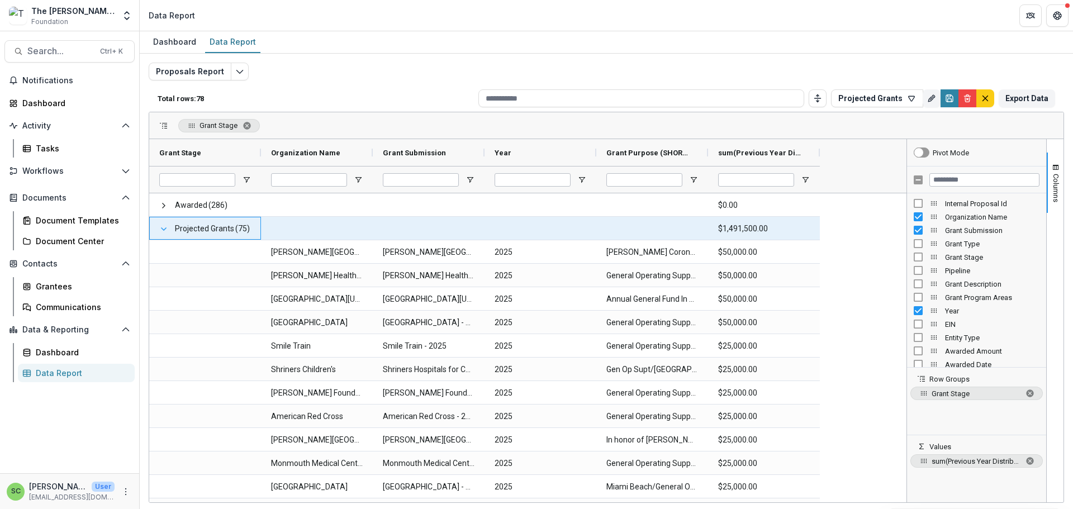
click at [164, 234] on span at bounding box center [163, 229] width 9 height 9
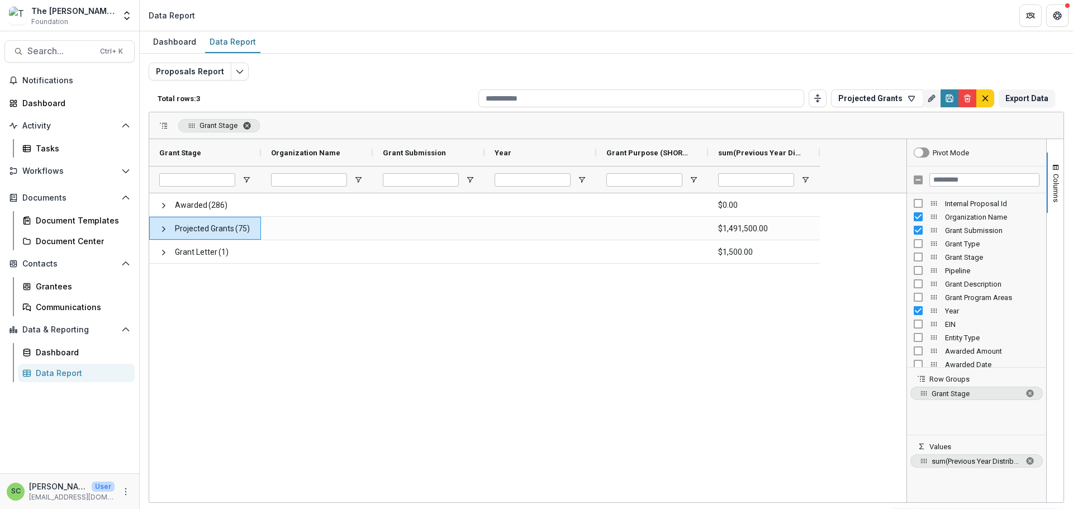
click at [248, 130] on span "Grant Stage. Press ENTER to sort. Press DELETE to remove" at bounding box center [247, 125] width 9 height 9
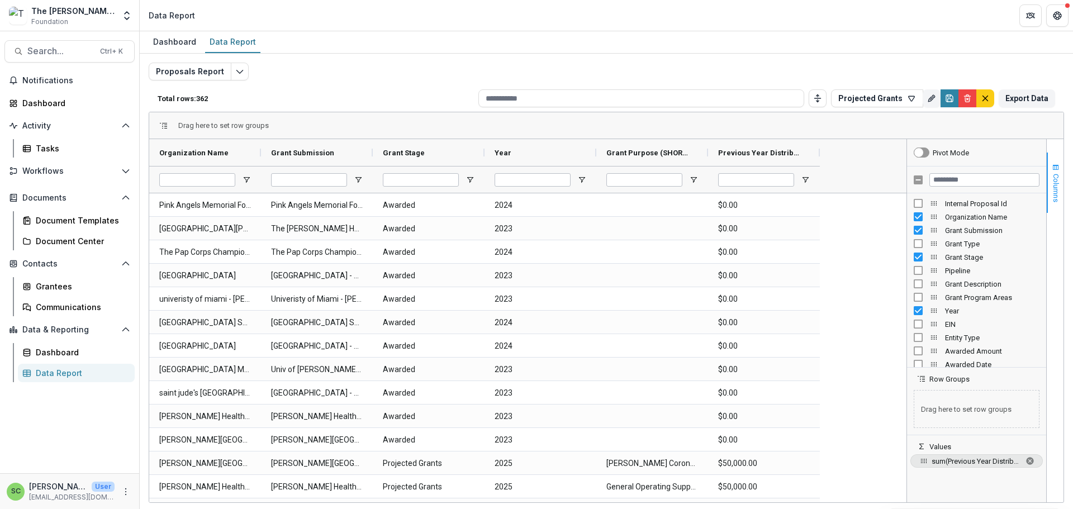
click at [1052, 202] on span "Columns" at bounding box center [1056, 188] width 8 height 29
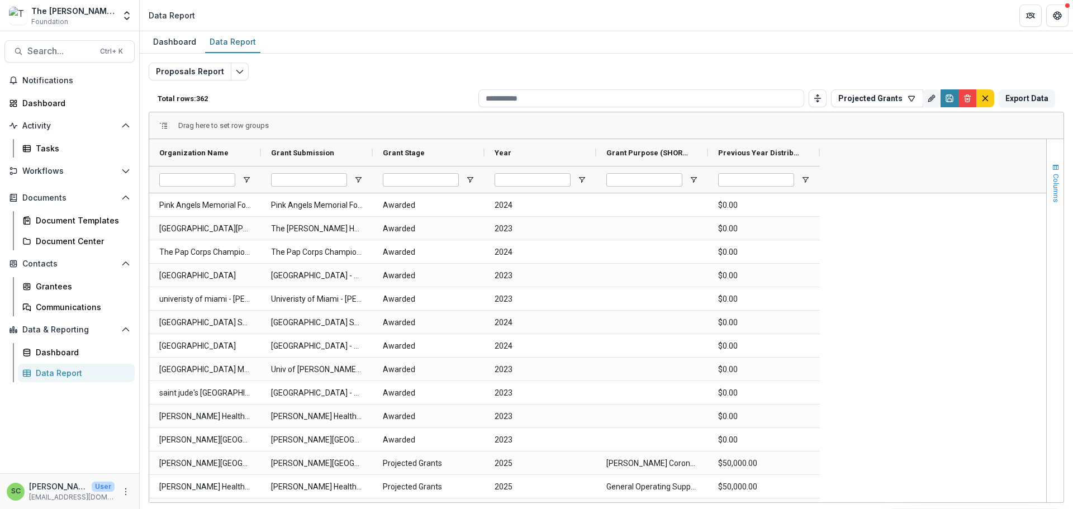
click at [1052, 202] on span "Columns" at bounding box center [1056, 188] width 8 height 29
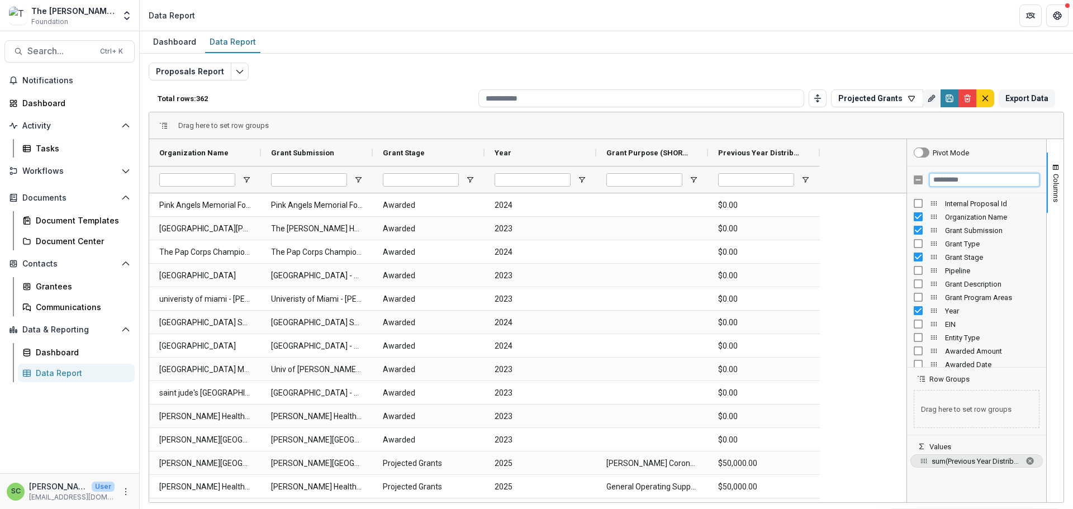
click at [985, 187] on input "Filter Columns Input" at bounding box center [984, 179] width 110 height 13
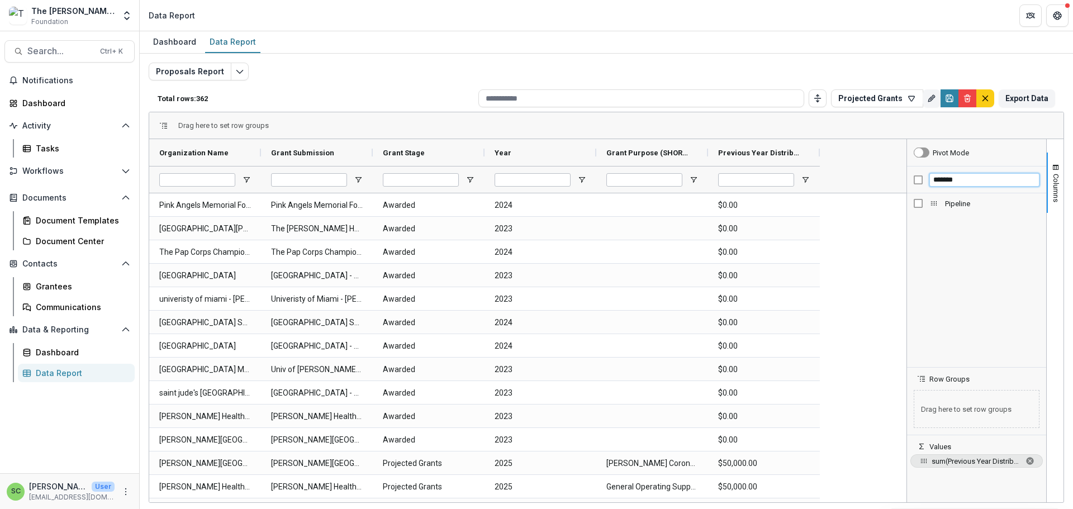
type input "*******"
drag, startPoint x: 547, startPoint y: 177, endPoint x: 549, endPoint y: 148, distance: 29.1
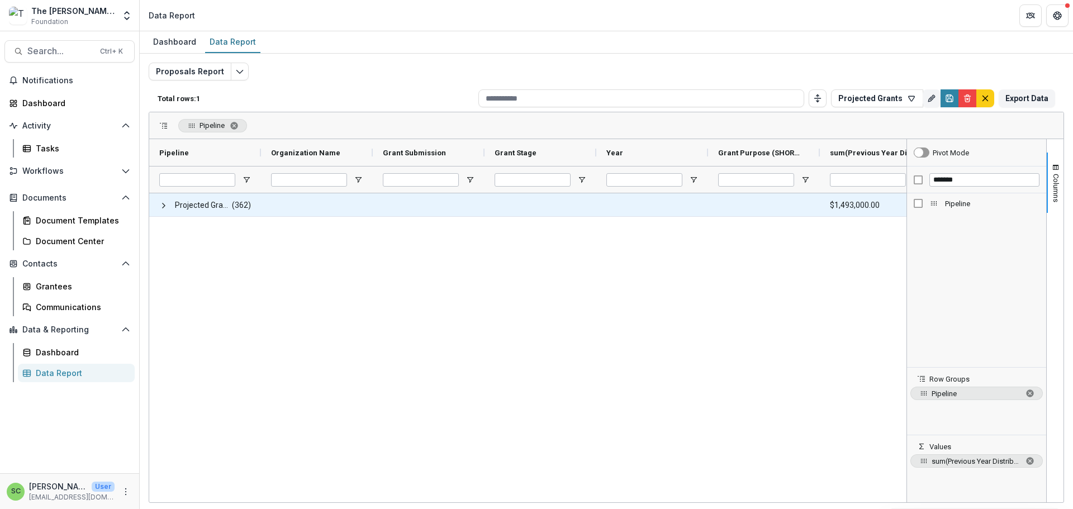
click at [201, 217] on span "Projected Grants" at bounding box center [203, 205] width 56 height 23
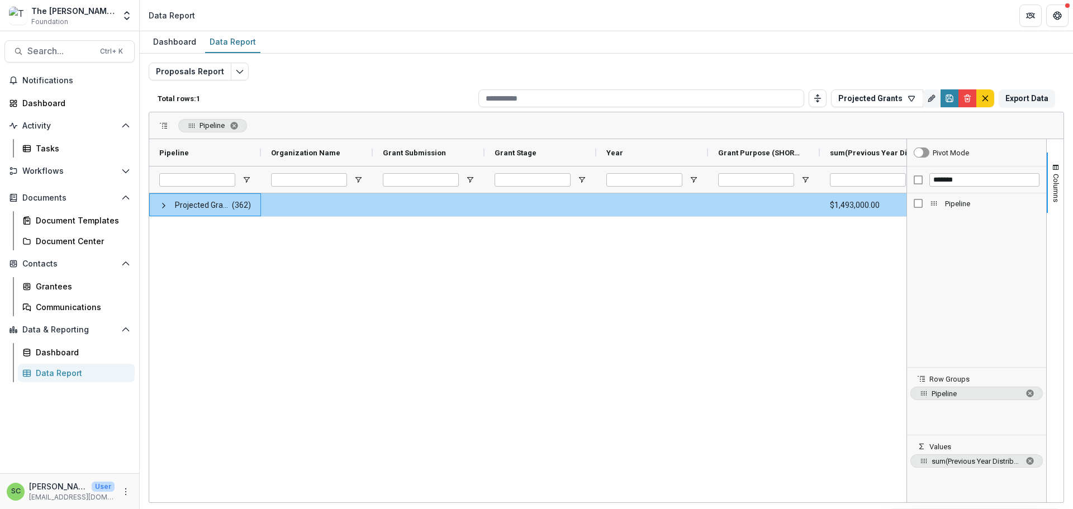
click at [197, 217] on span "Projected Grants" at bounding box center [203, 205] width 56 height 23
click at [163, 210] on span at bounding box center [163, 205] width 9 height 9
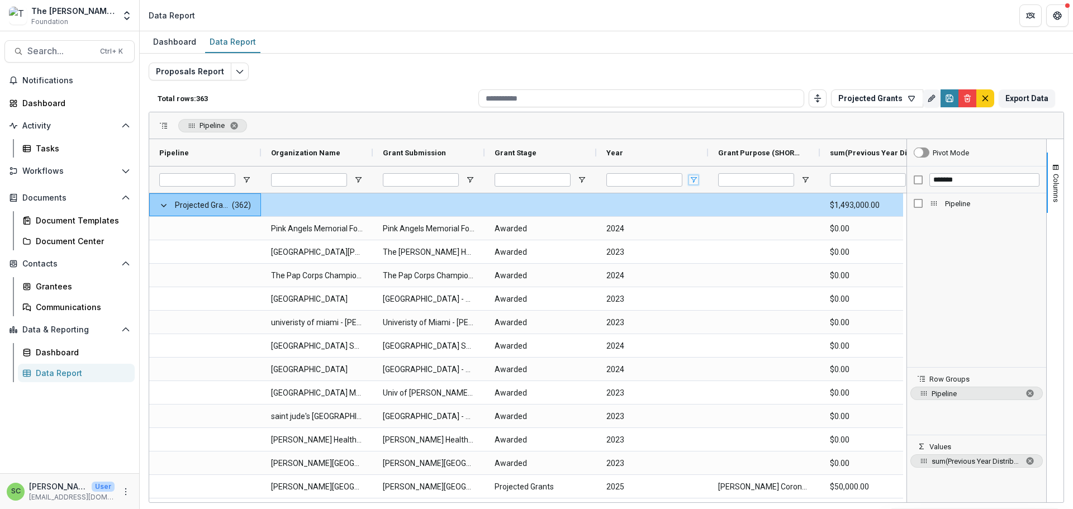
click at [697, 184] on span "Open Filter Menu" at bounding box center [693, 179] width 9 height 9
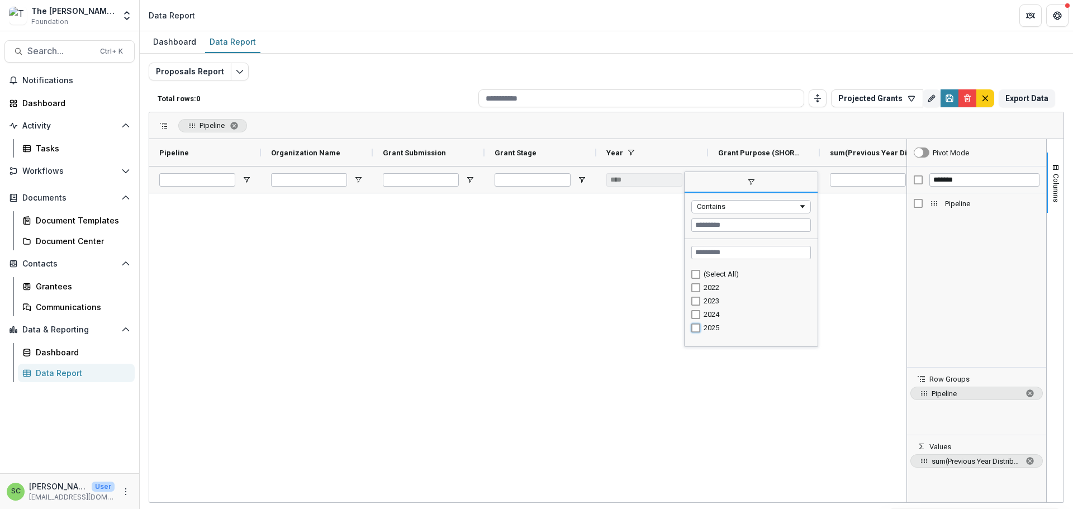
type input "********"
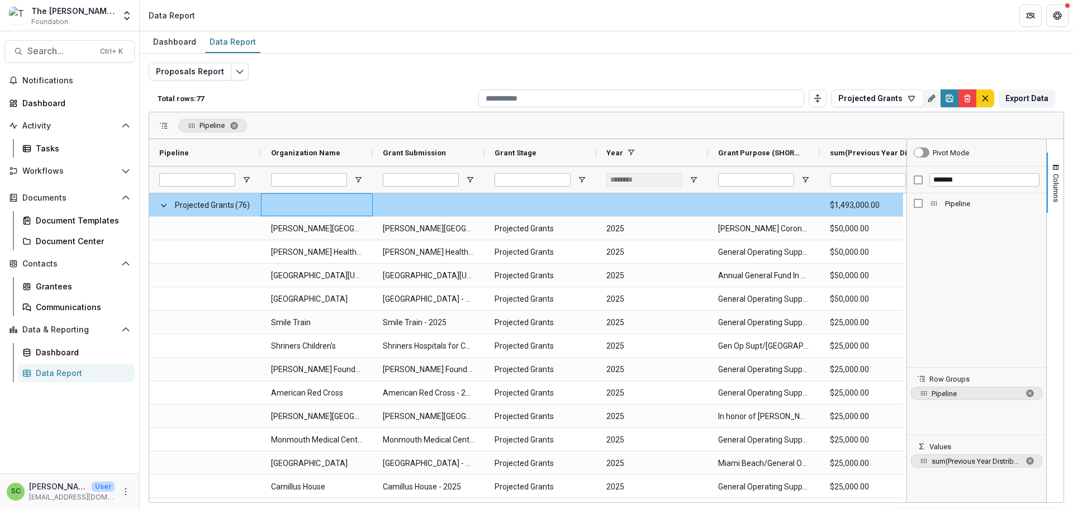
click at [286, 216] on div at bounding box center [317, 204] width 112 height 23
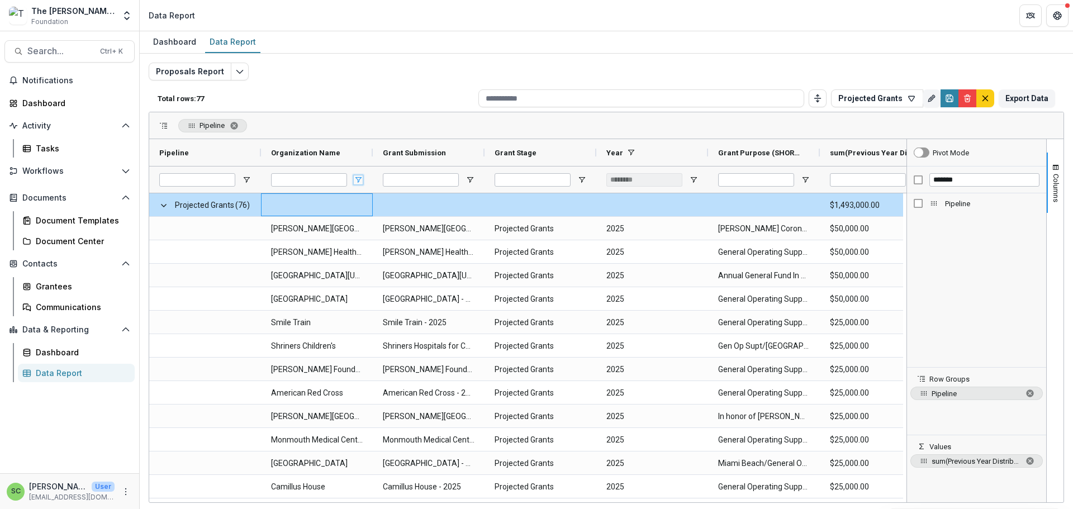
click at [359, 184] on span "Open Filter Menu" at bounding box center [358, 179] width 9 height 9
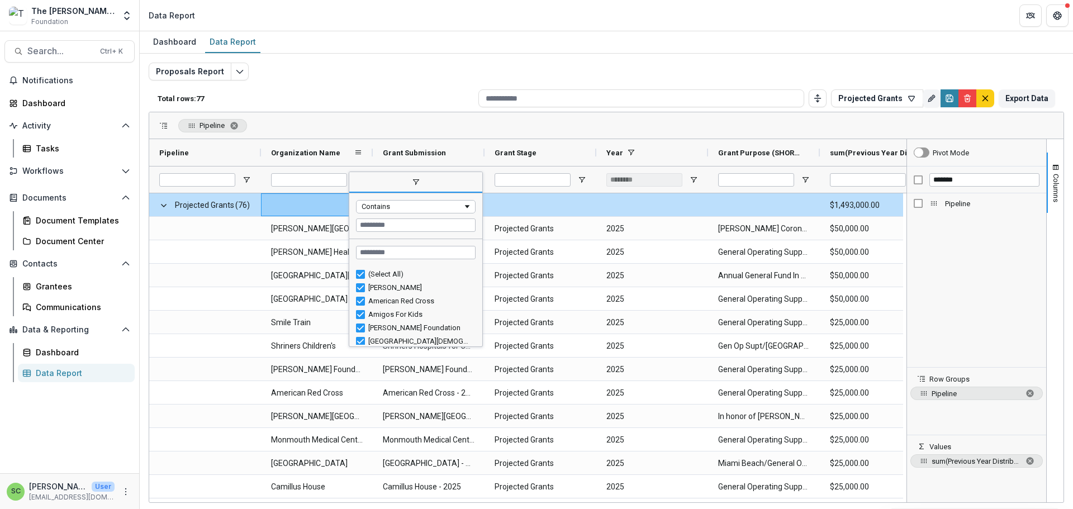
click at [329, 157] on span "Organization Name" at bounding box center [305, 153] width 69 height 8
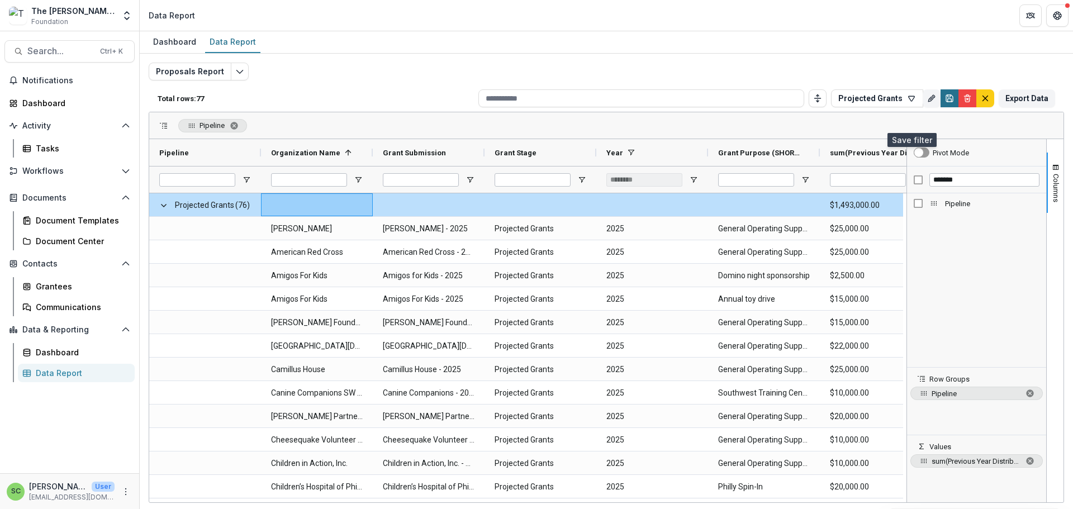
click at [946, 102] on icon "Save" at bounding box center [949, 98] width 7 height 7
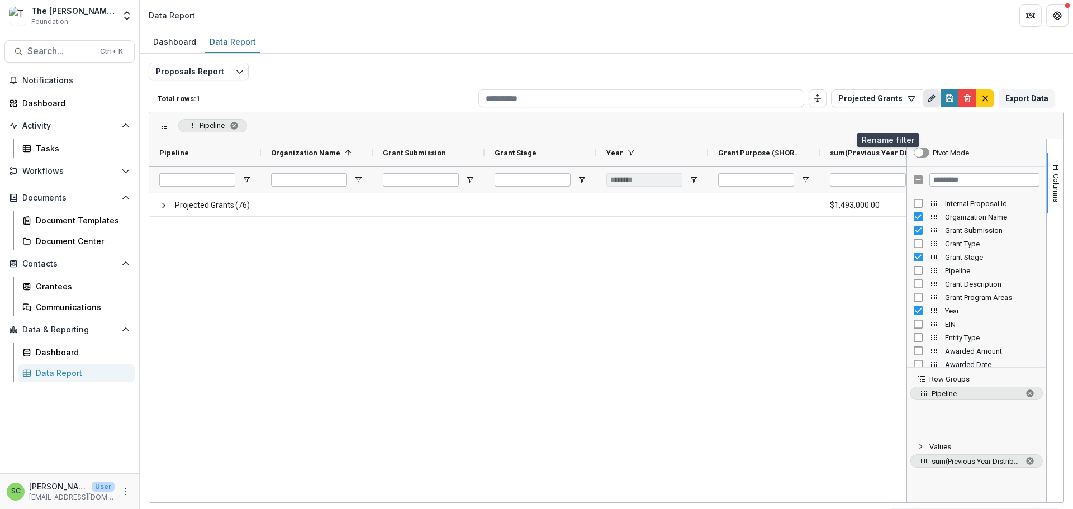
click at [927, 103] on icon "Rename" at bounding box center [931, 98] width 9 height 9
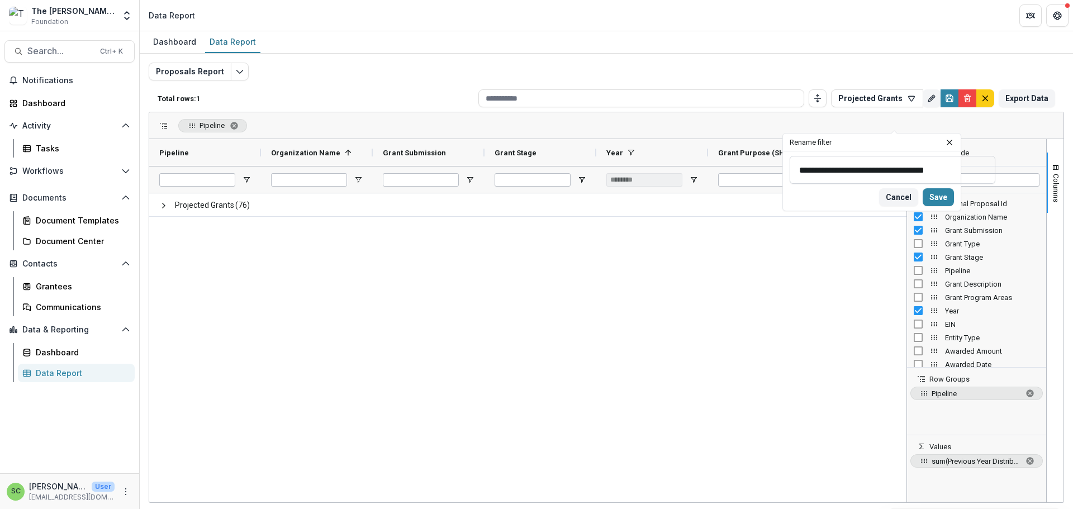
scroll to position [0, 8]
type input "**********"
click at [954, 206] on button "Save" at bounding box center [938, 197] width 31 height 18
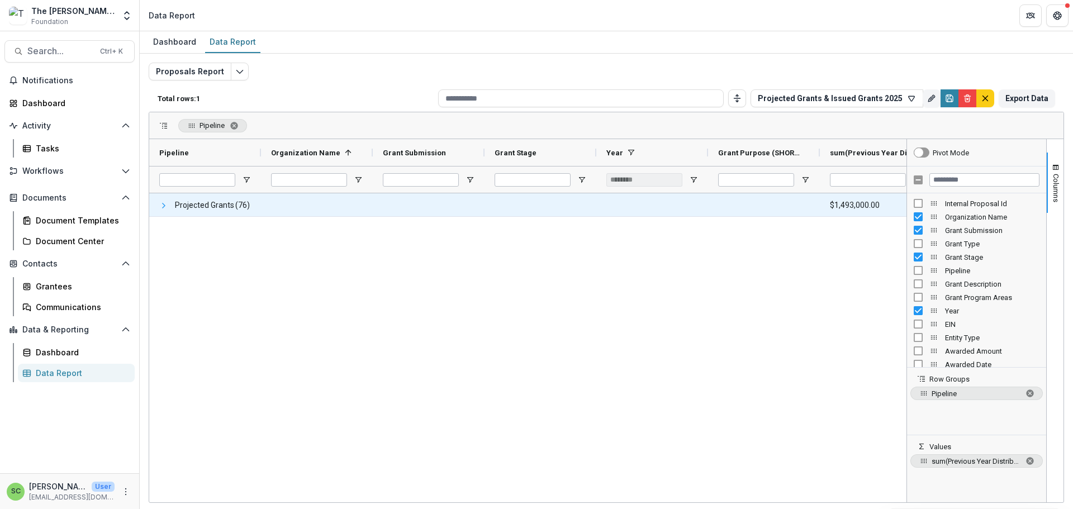
click at [165, 210] on span at bounding box center [163, 205] width 9 height 9
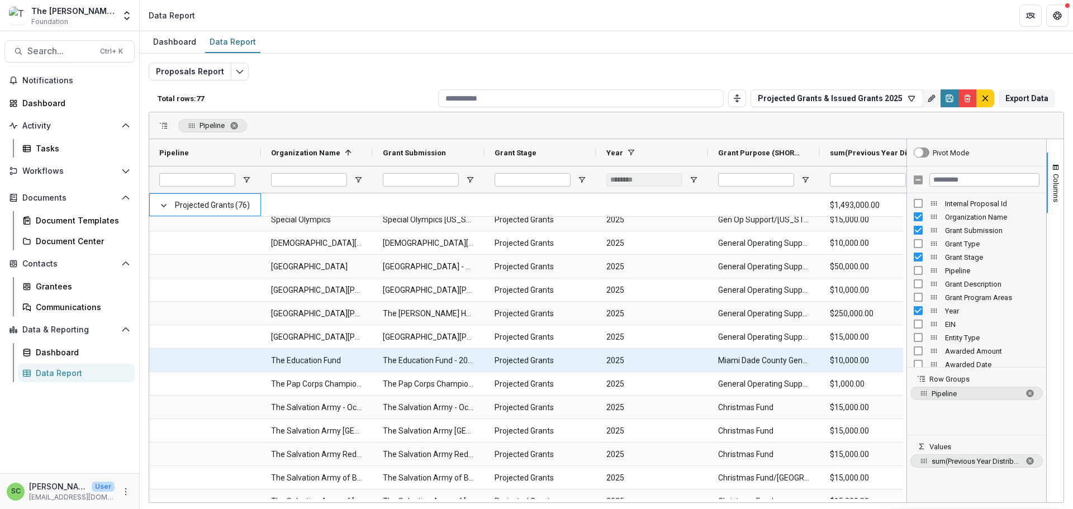
scroll to position [1499, 0]
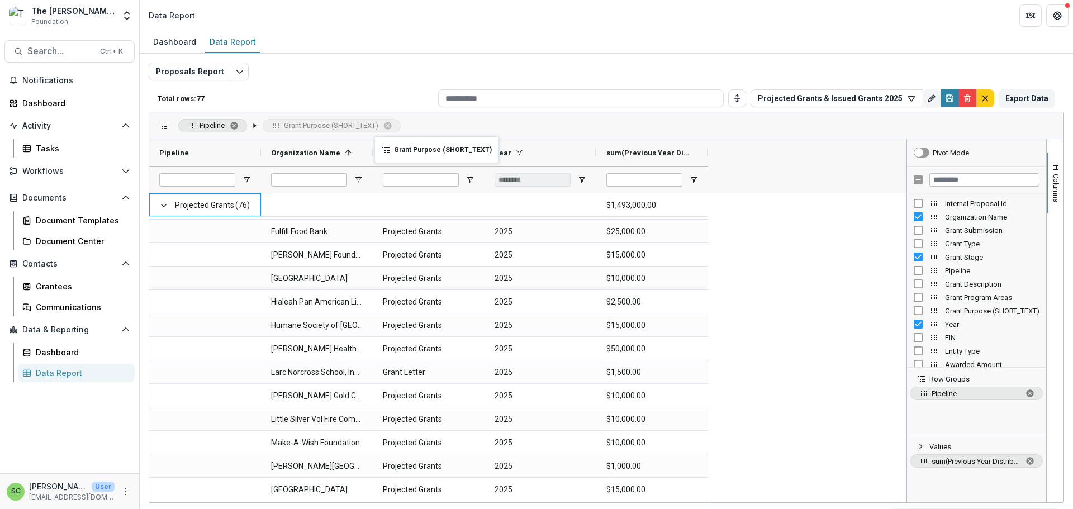
drag, startPoint x: 647, startPoint y: 157, endPoint x: 380, endPoint y: 143, distance: 267.5
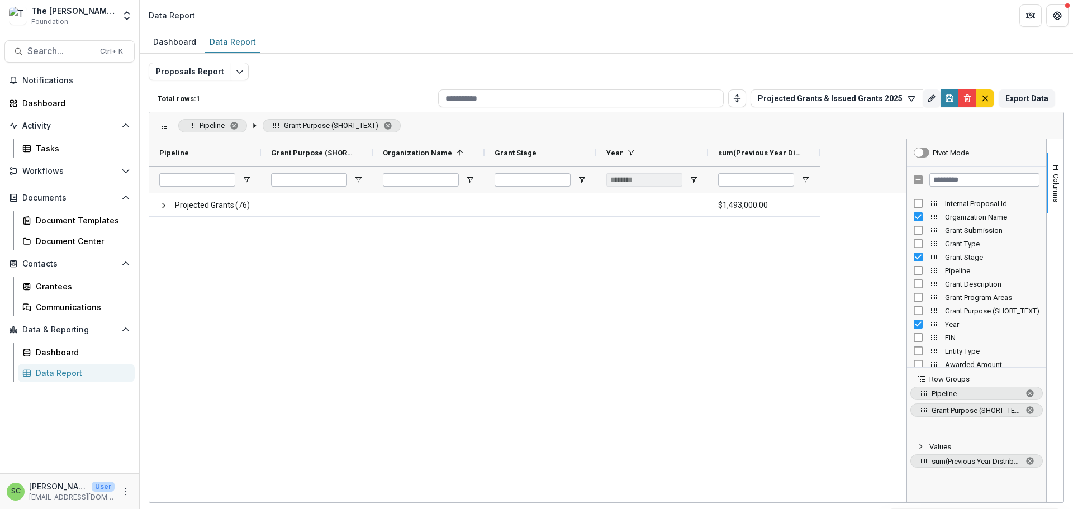
drag, startPoint x: 360, startPoint y: 131, endPoint x: 362, endPoint y: 142, distance: 11.3
click at [362, 139] on div "Pipeline Grant Purpose (SHORT_TEXT)" at bounding box center [606, 125] width 914 height 27
click at [390, 130] on span "Grant Purpose (SHORT_TEXT). Press ENTER to sort. Press DELETE to remove" at bounding box center [387, 125] width 9 height 9
click at [520, 374] on div "Projected Grants (76) $1,493,000.00" at bounding box center [527, 347] width 757 height 309
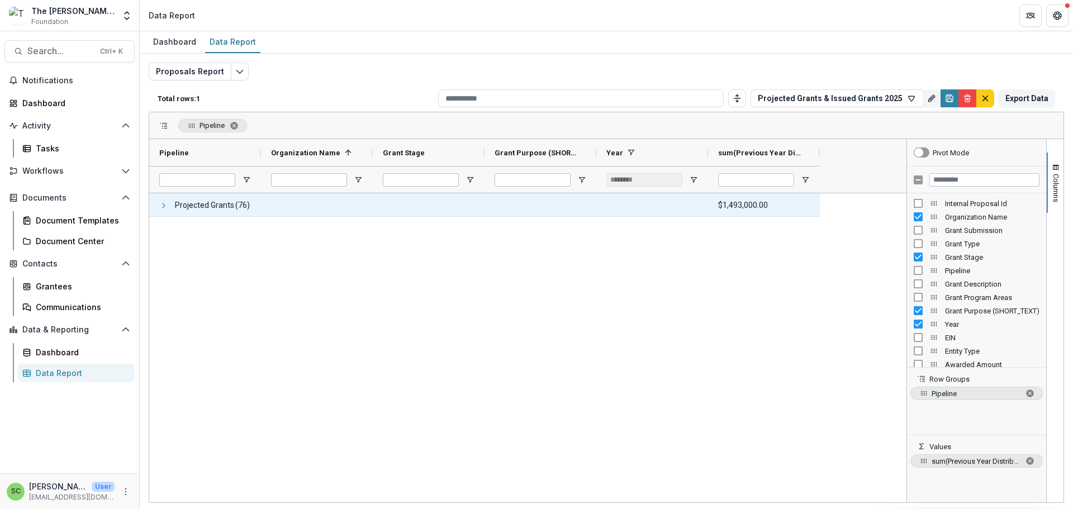
click at [168, 210] on span at bounding box center [163, 205] width 9 height 9
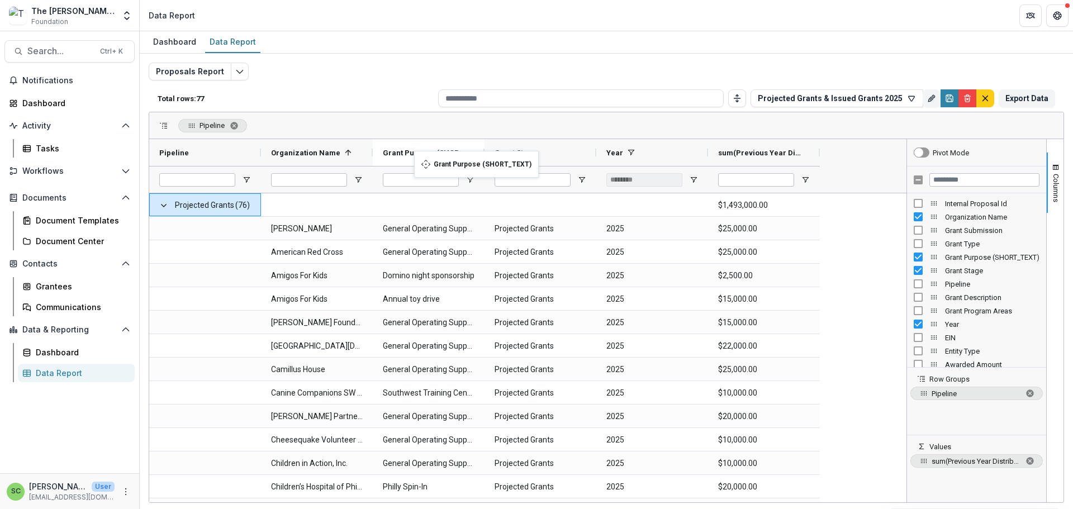
drag, startPoint x: 544, startPoint y: 158, endPoint x: 420, endPoint y: 158, distance: 124.6
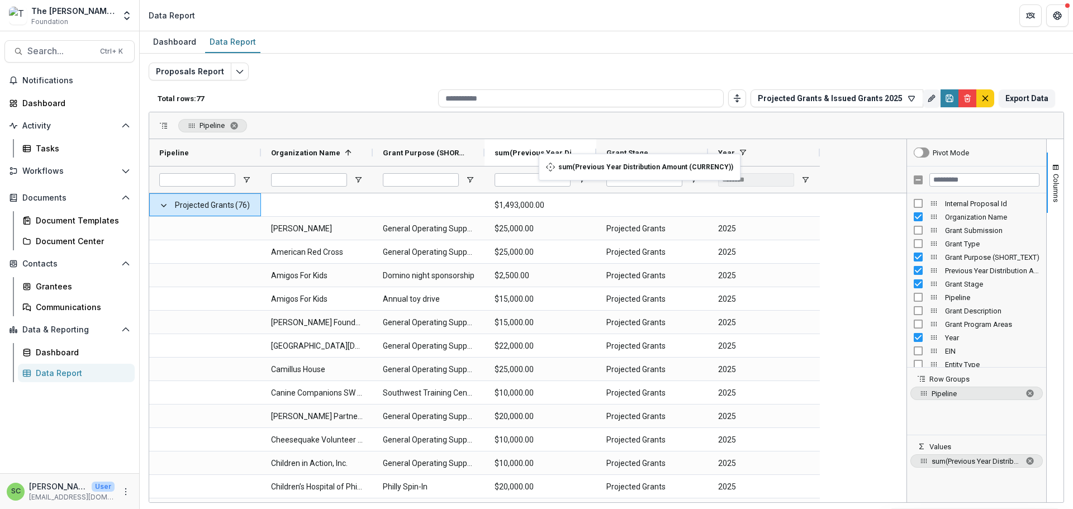
drag, startPoint x: 751, startPoint y: 160, endPoint x: 544, endPoint y: 160, distance: 206.8
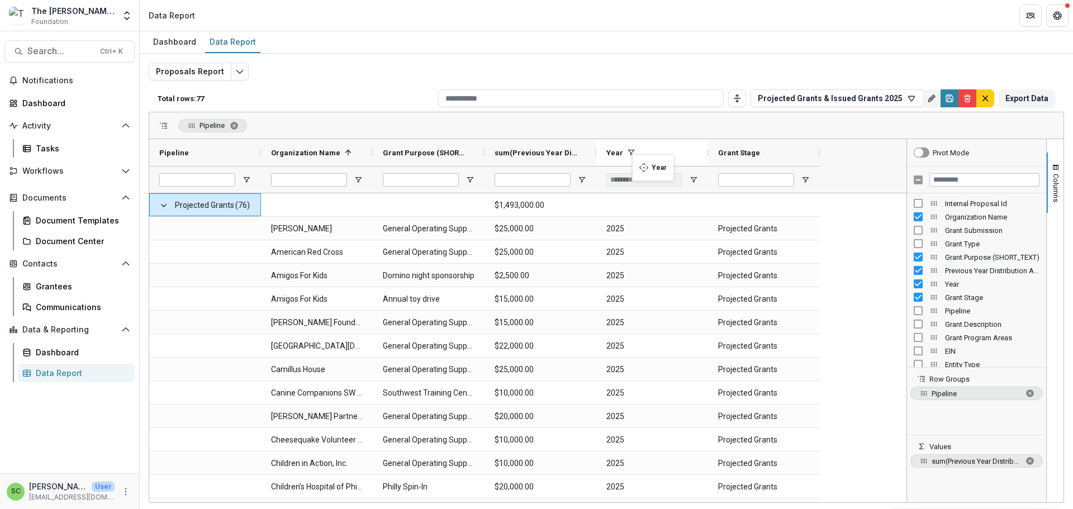
drag, startPoint x: 731, startPoint y: 161, endPoint x: 633, endPoint y: 161, distance: 97.8
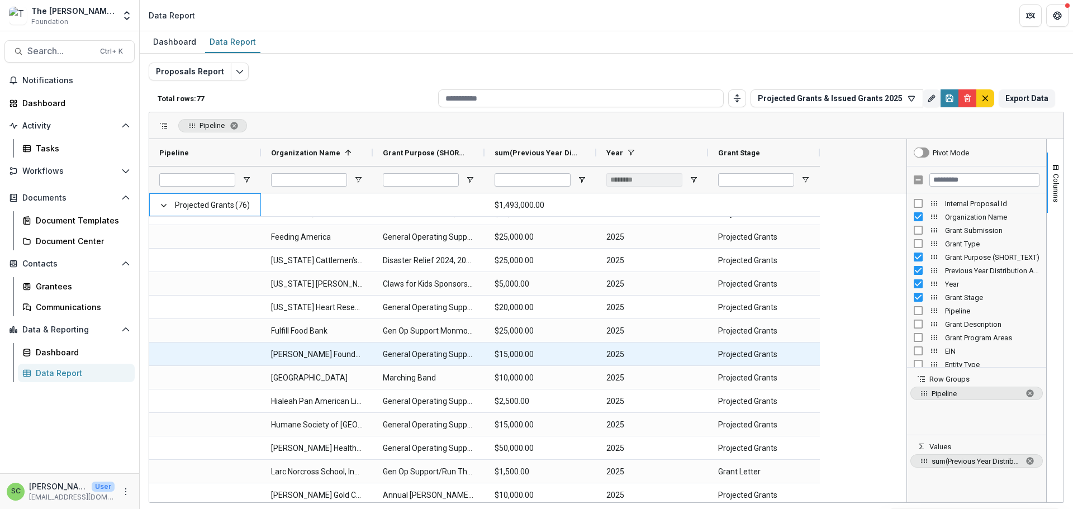
scroll to position [717, 0]
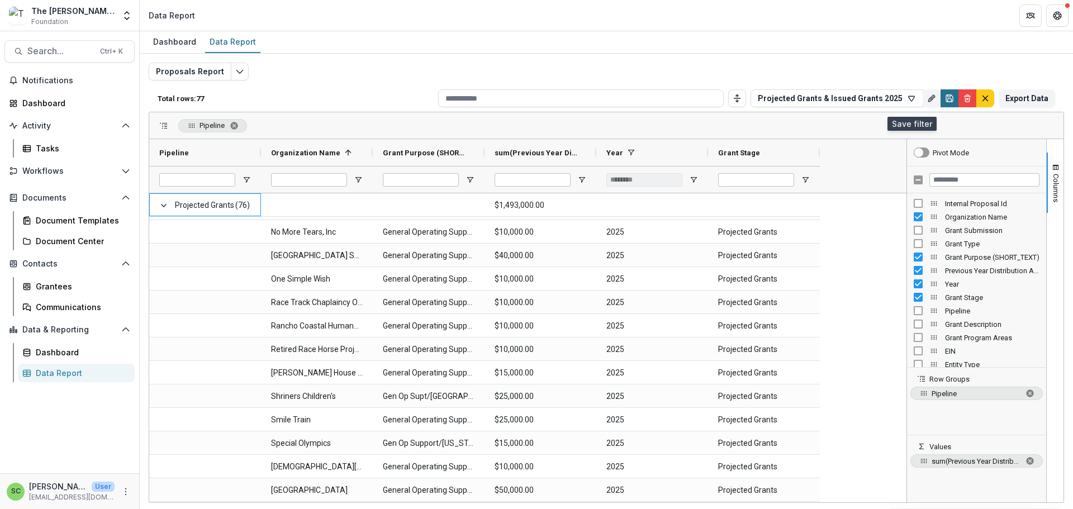
click at [945, 101] on icon "Save" at bounding box center [949, 98] width 9 height 9
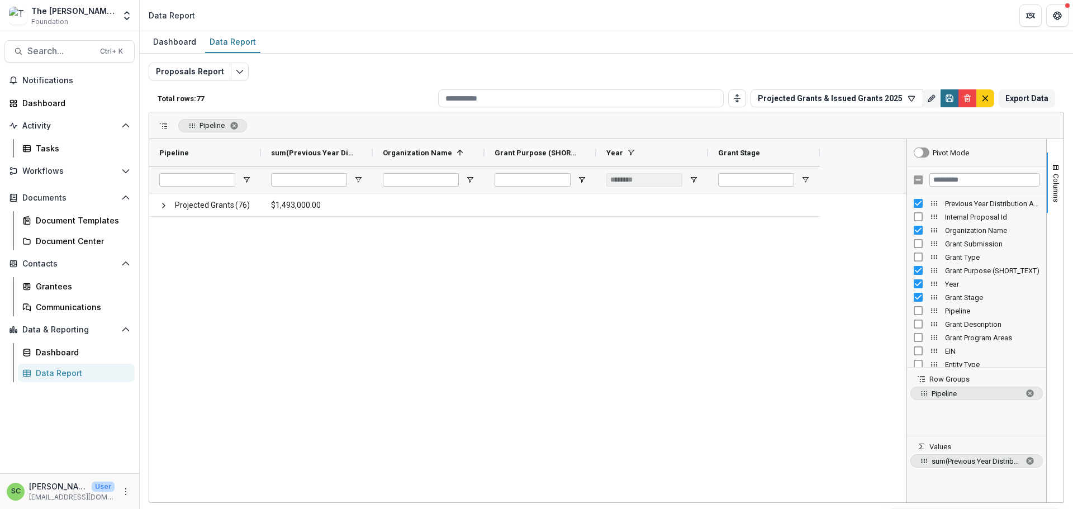
scroll to position [0, 0]
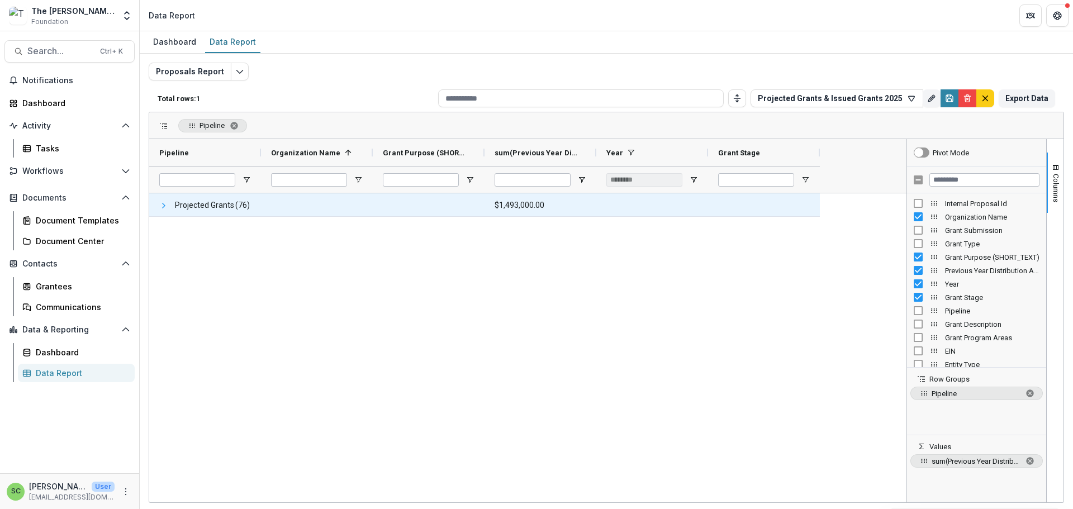
click at [165, 210] on span at bounding box center [163, 205] width 9 height 9
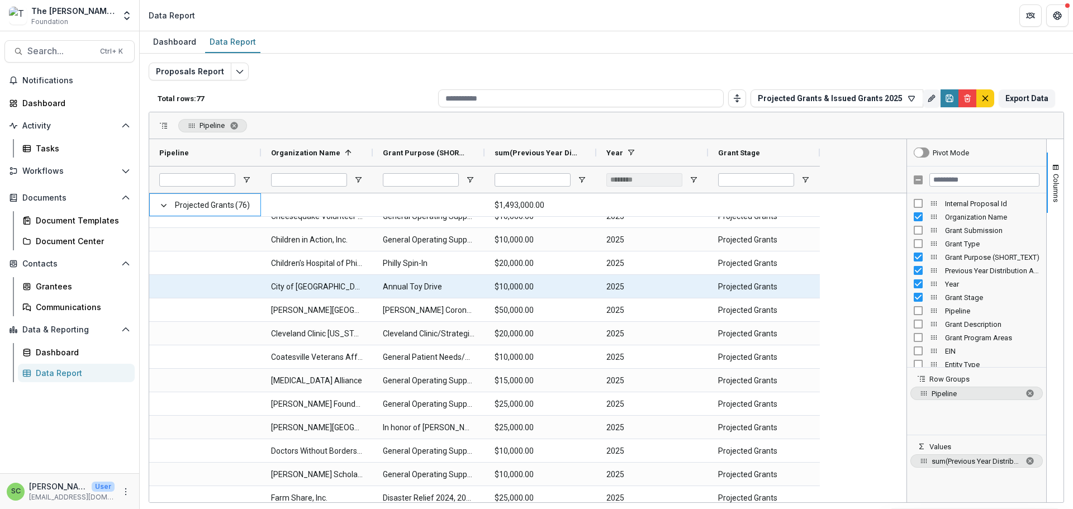
scroll to position [315, 0]
